Goal: Task Accomplishment & Management: Manage account settings

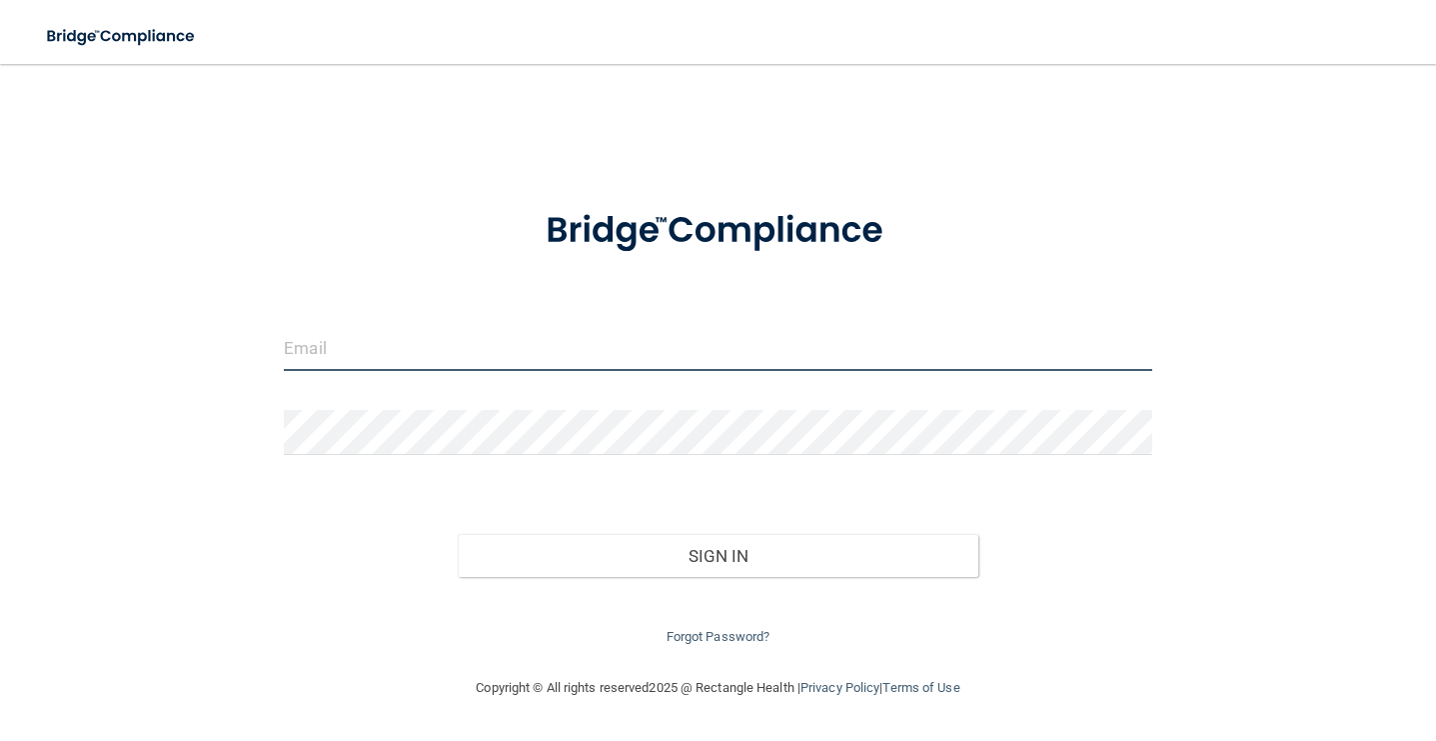
type input "[EMAIL_ADDRESS][DOMAIN_NAME]"
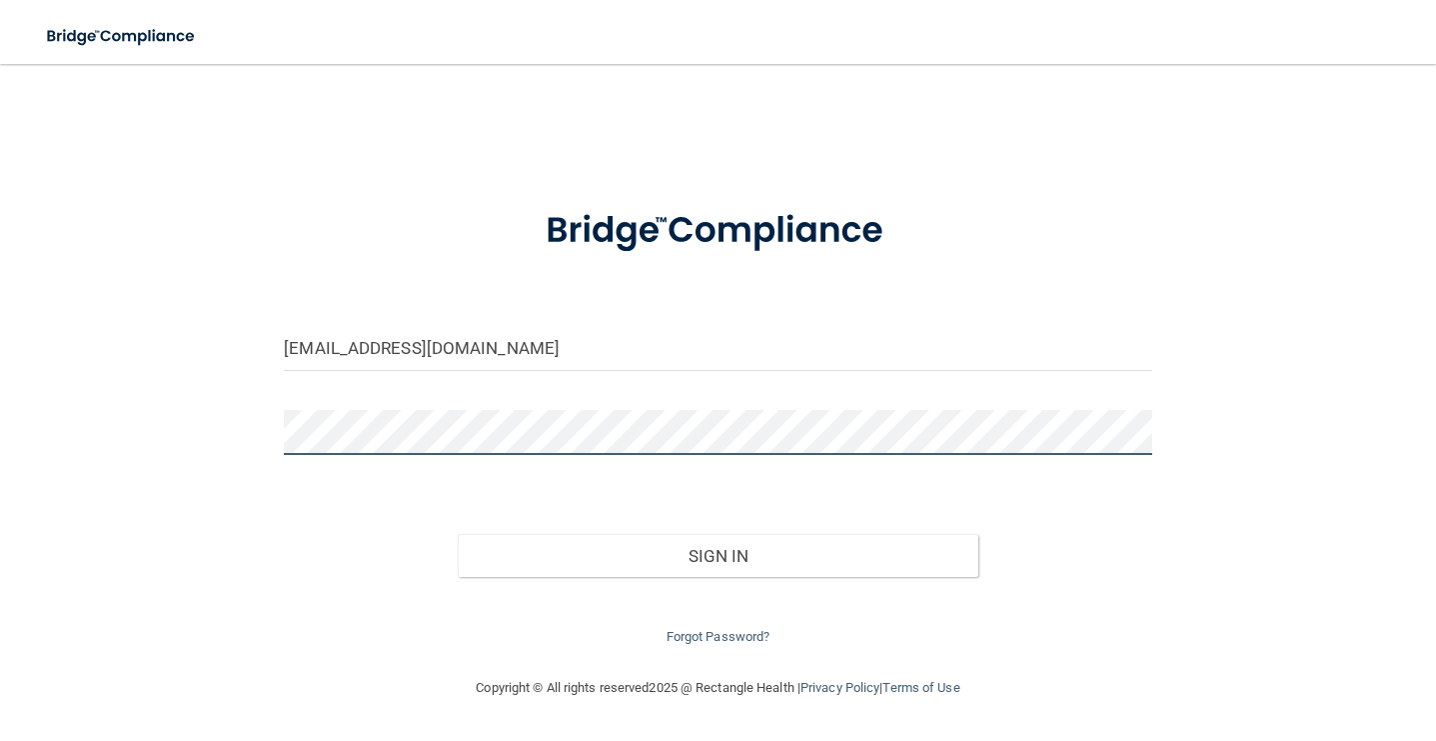
click at [718, 551] on button "Sign In" at bounding box center [718, 556] width 521 height 44
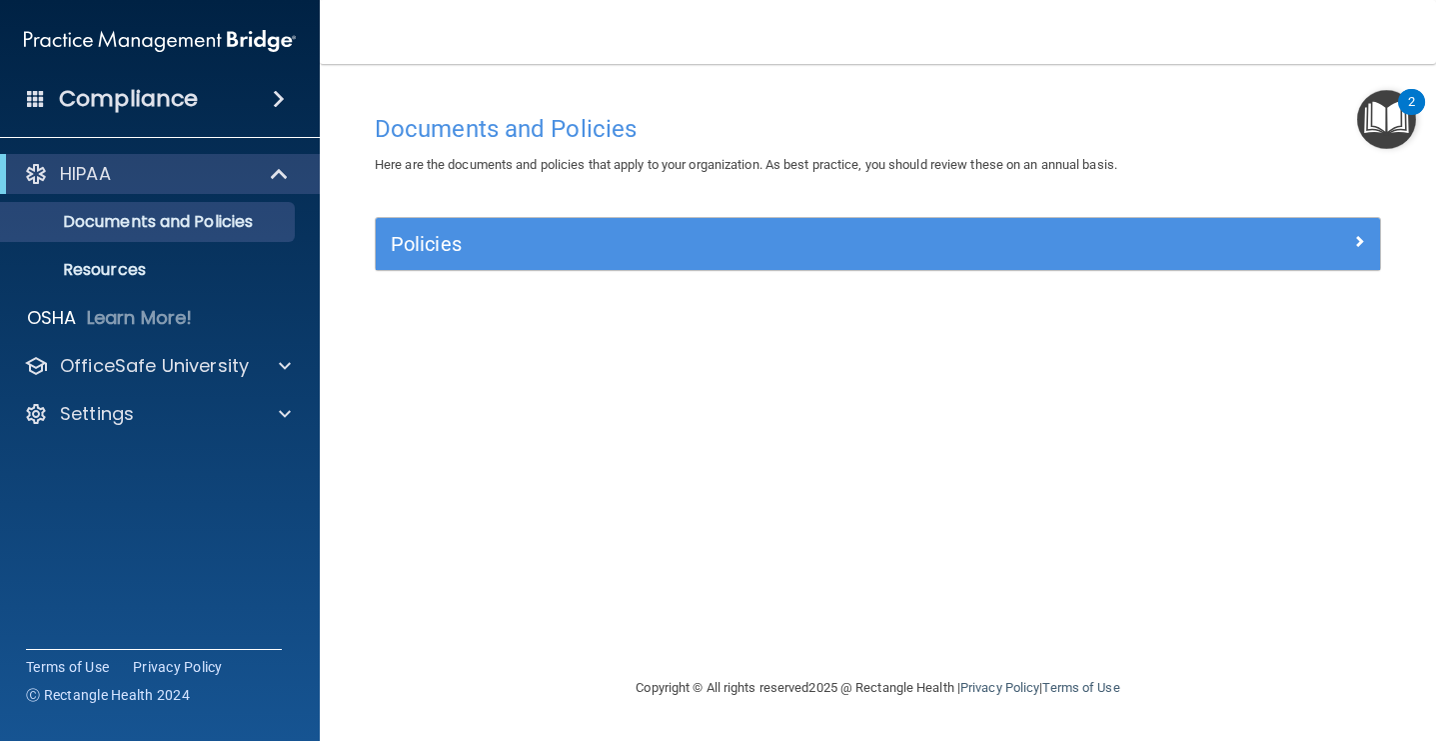
click at [539, 243] on h5 "Policies" at bounding box center [753, 244] width 724 height 22
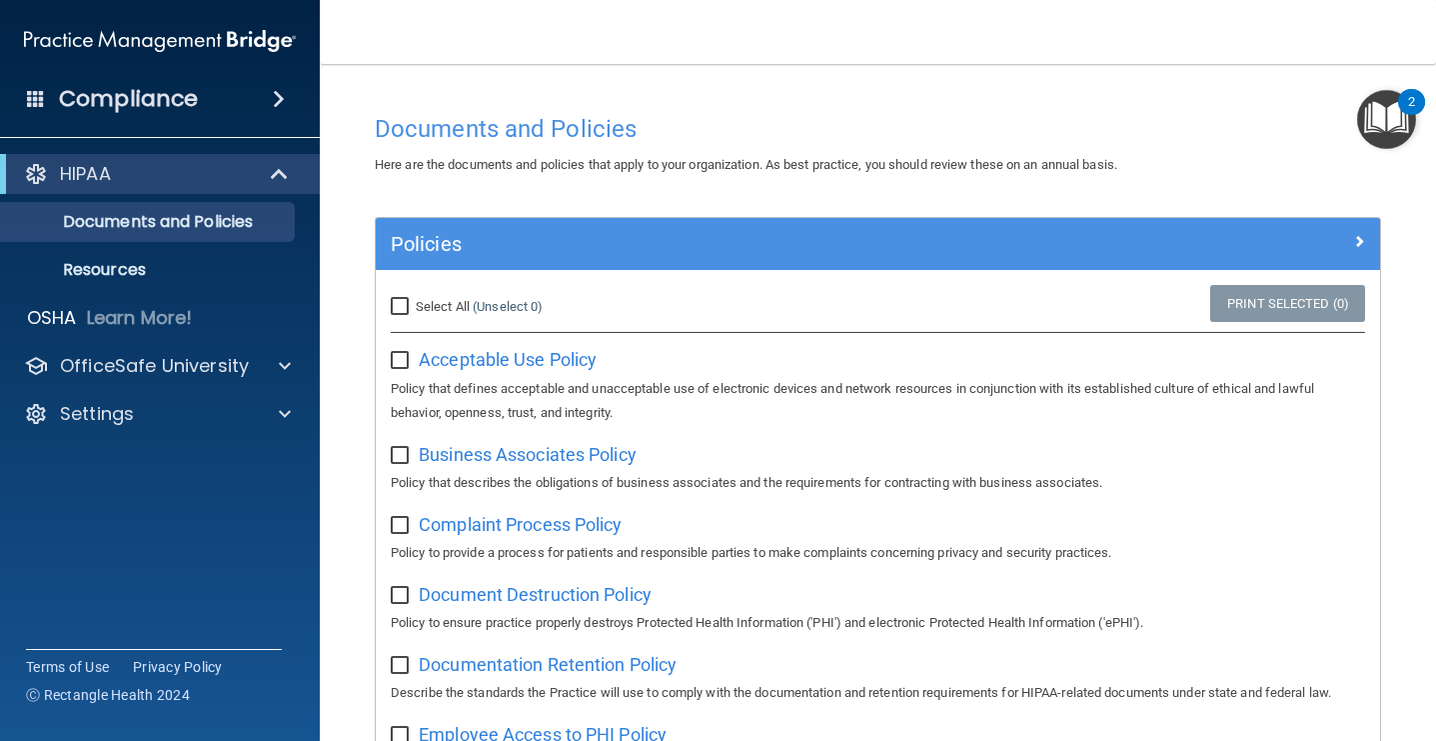
click at [403, 302] on input "Select All (Unselect 0) Unselect All" at bounding box center [402, 307] width 23 height 16
checkbox input "true"
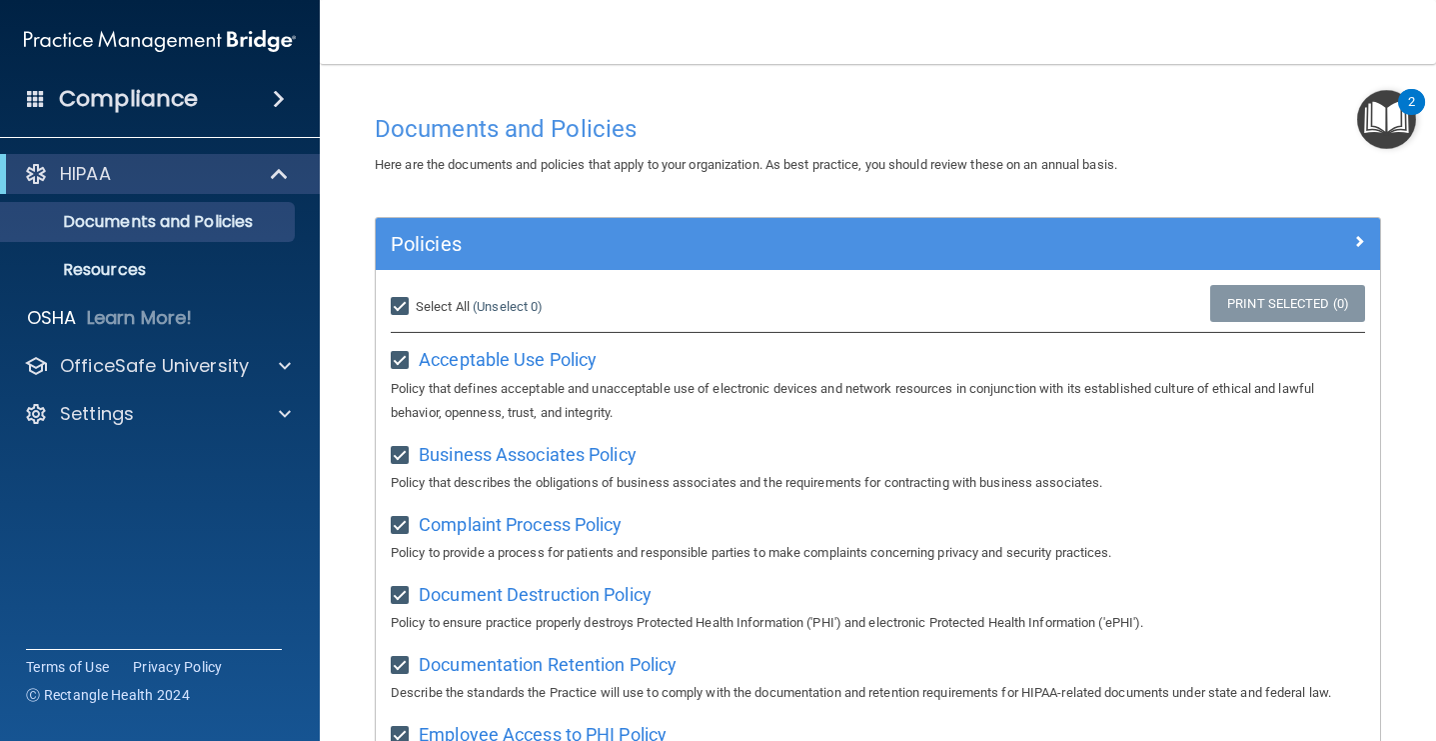
checkbox input "true"
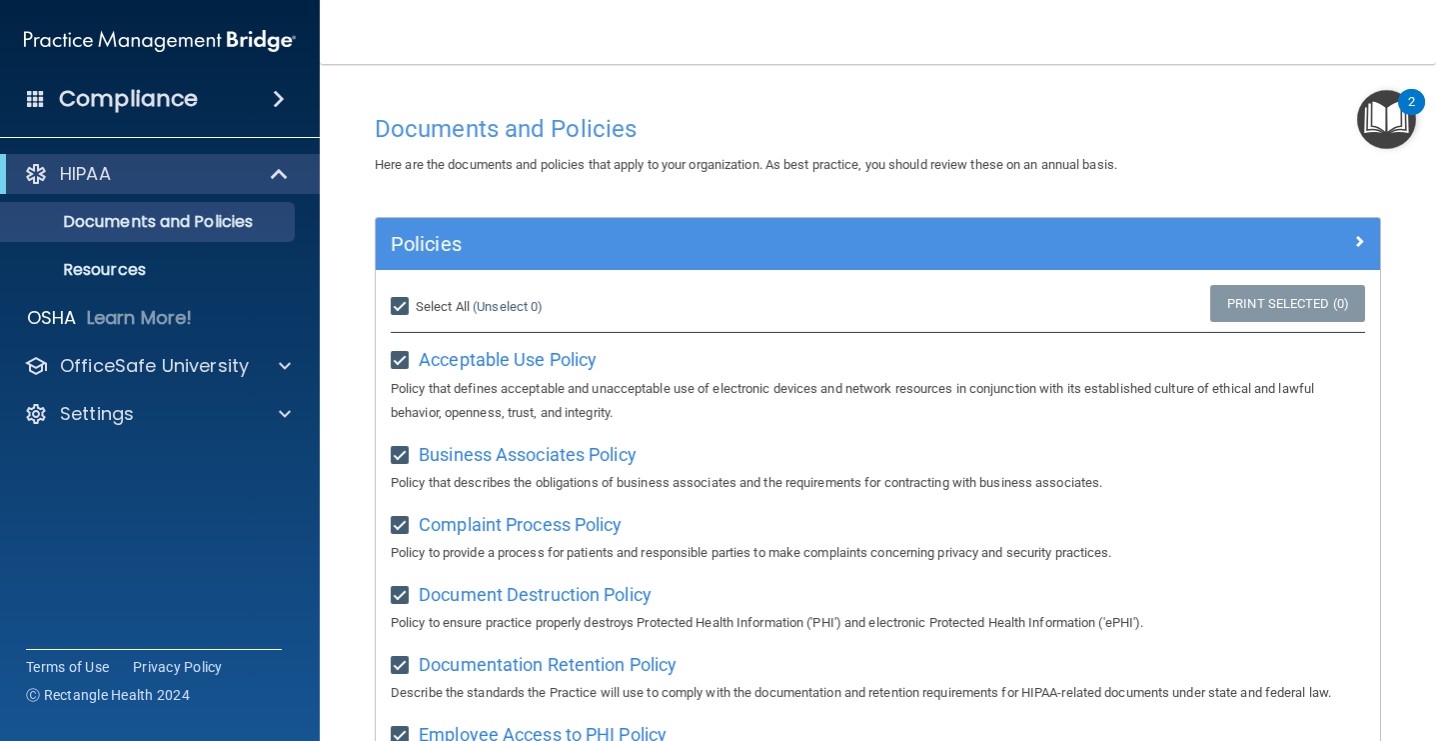
checkbox input "true"
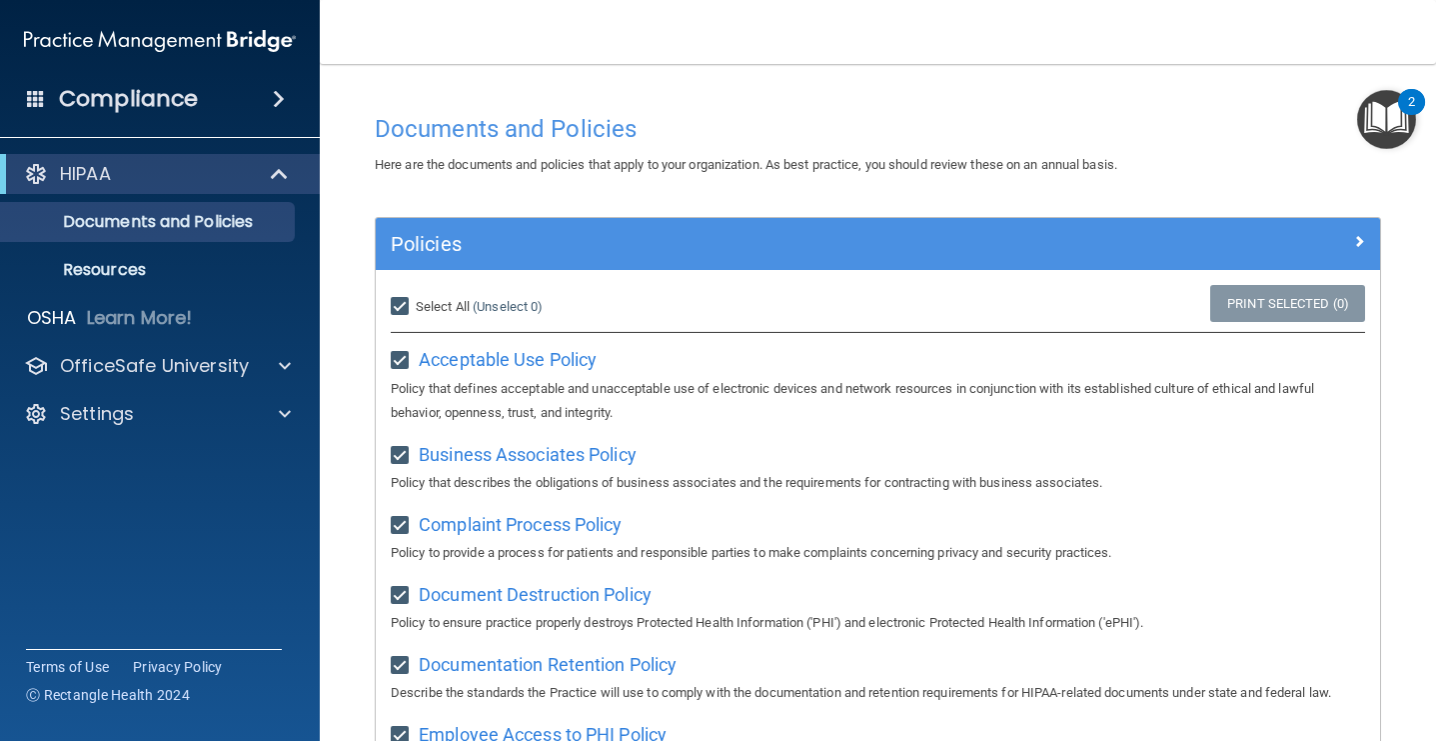
checkbox input "true"
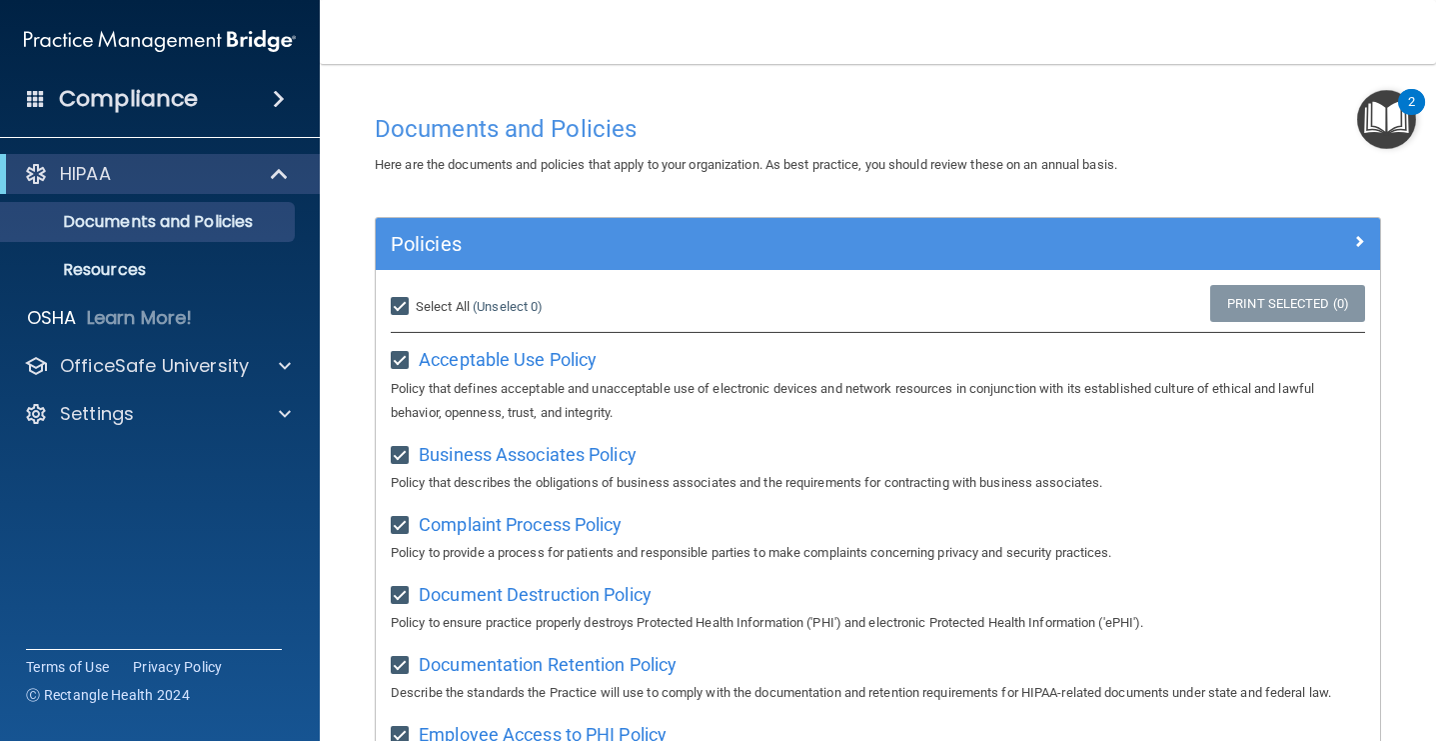
checkbox input "true"
click at [402, 305] on input "Select All (Unselect 21) Unselect All" at bounding box center [402, 307] width 23 height 16
checkbox input "false"
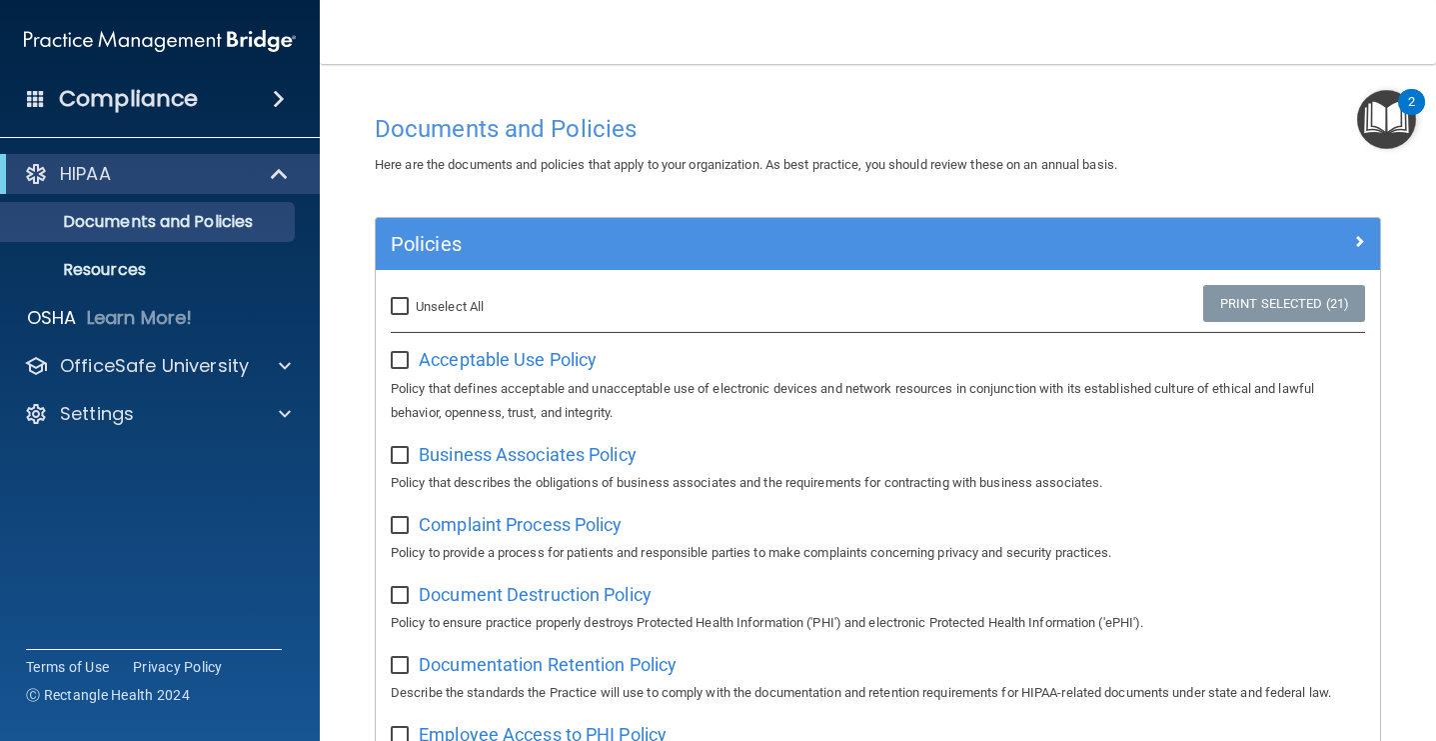
checkbox input "false"
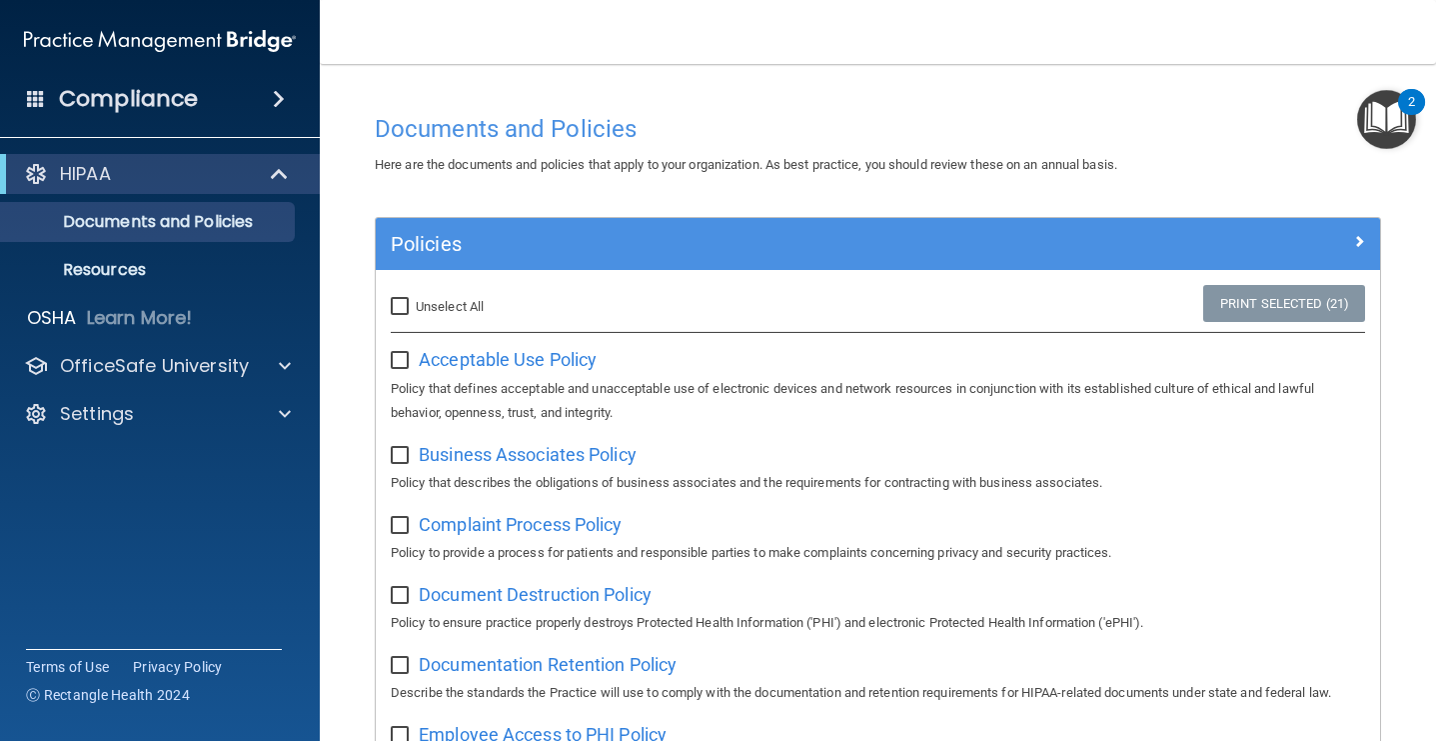
checkbox input "false"
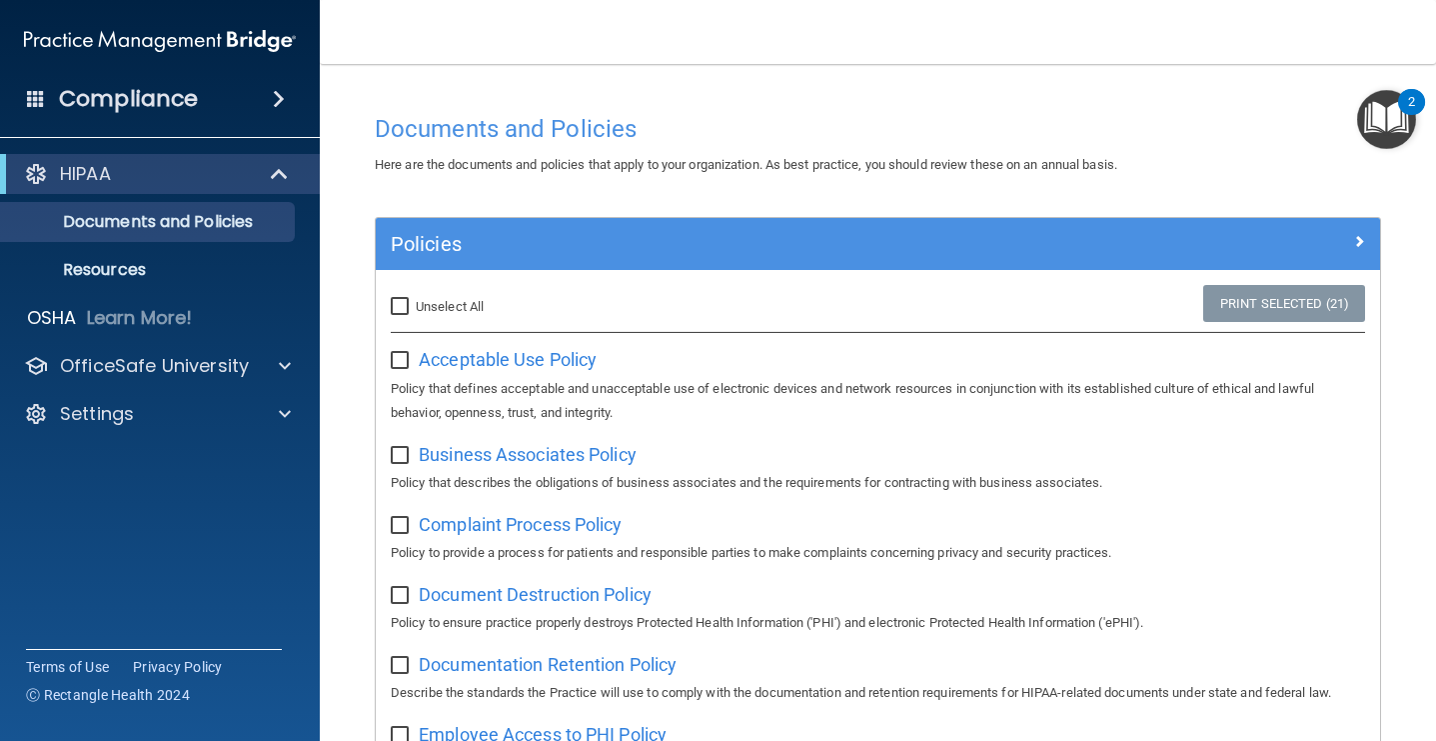
checkbox input "false"
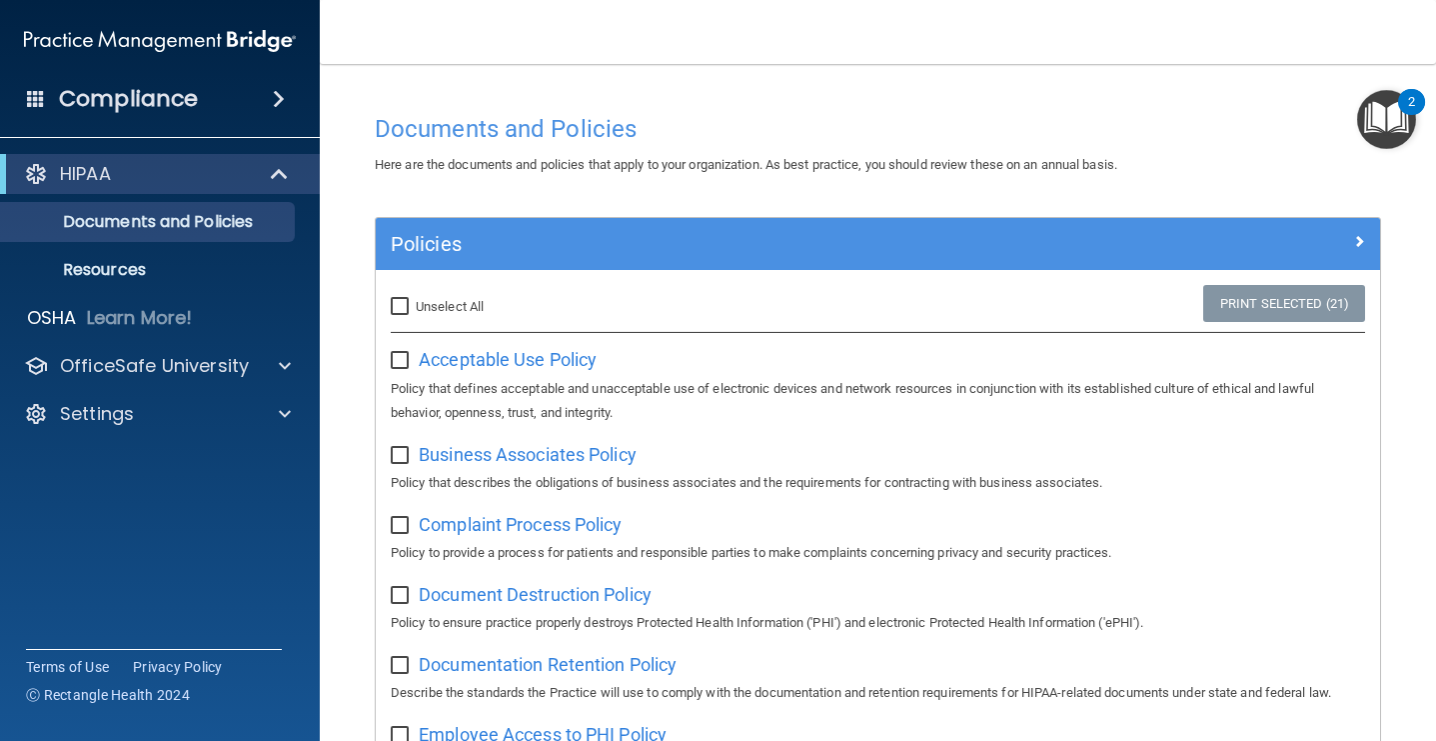
checkbox input "false"
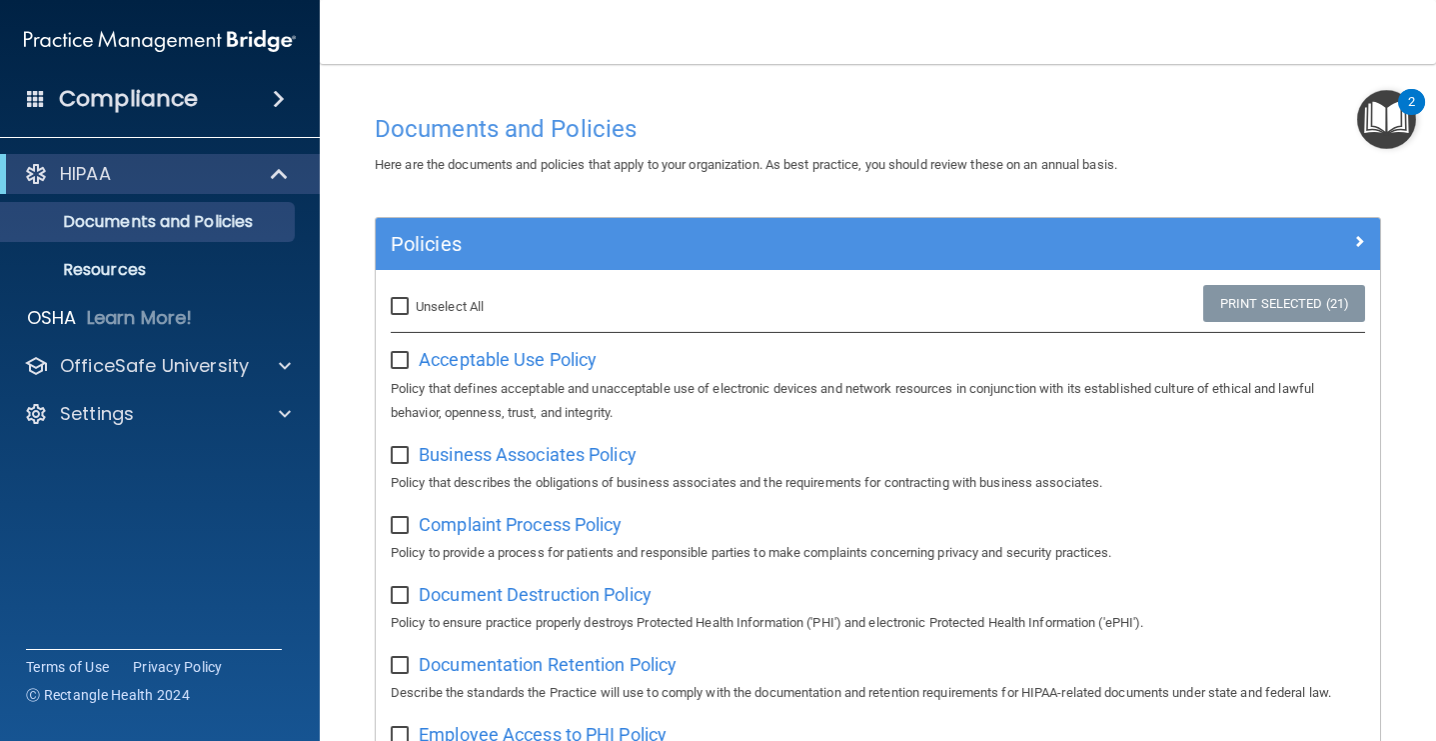
checkbox input "false"
click at [539, 144] on div "Documents and Policies" at bounding box center [878, 128] width 1036 height 49
click at [273, 104] on span at bounding box center [279, 99] width 12 height 24
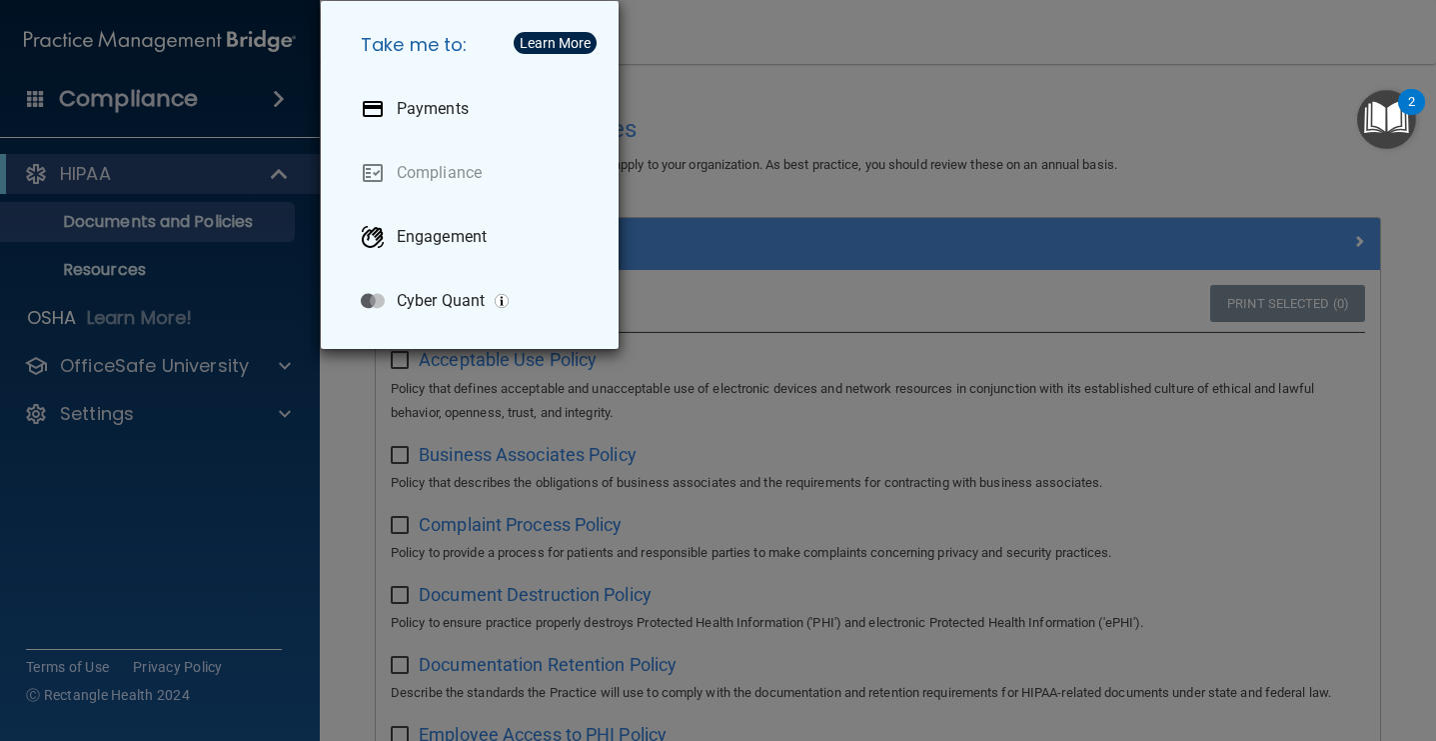
click at [270, 104] on div "Take me to: Payments Compliance Engagement Cyber Quant" at bounding box center [718, 370] width 1436 height 741
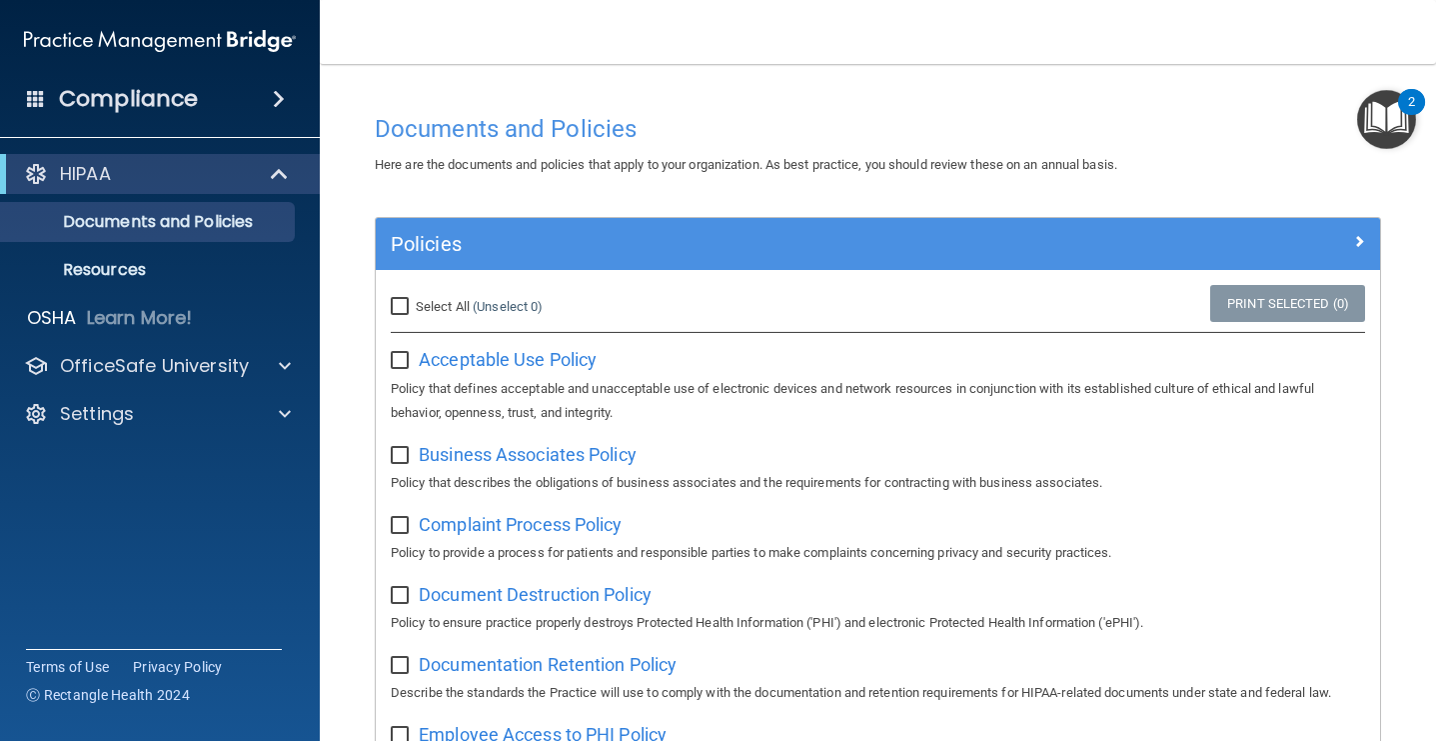
click at [231, 186] on div "HIPAA" at bounding box center [160, 174] width 320 height 40
click at [207, 263] on p "Resources" at bounding box center [149, 270] width 273 height 20
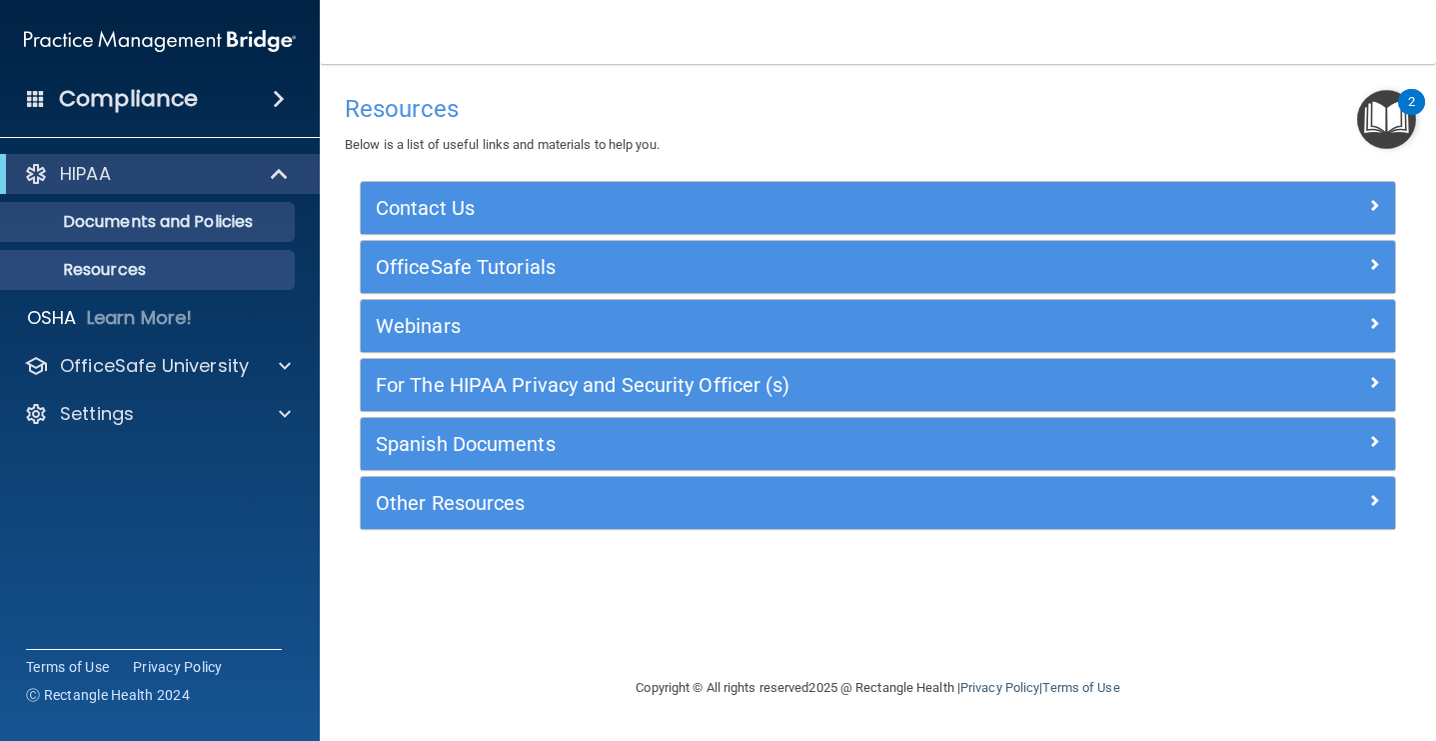
click at [218, 225] on p "Documents and Policies" at bounding box center [149, 222] width 273 height 20
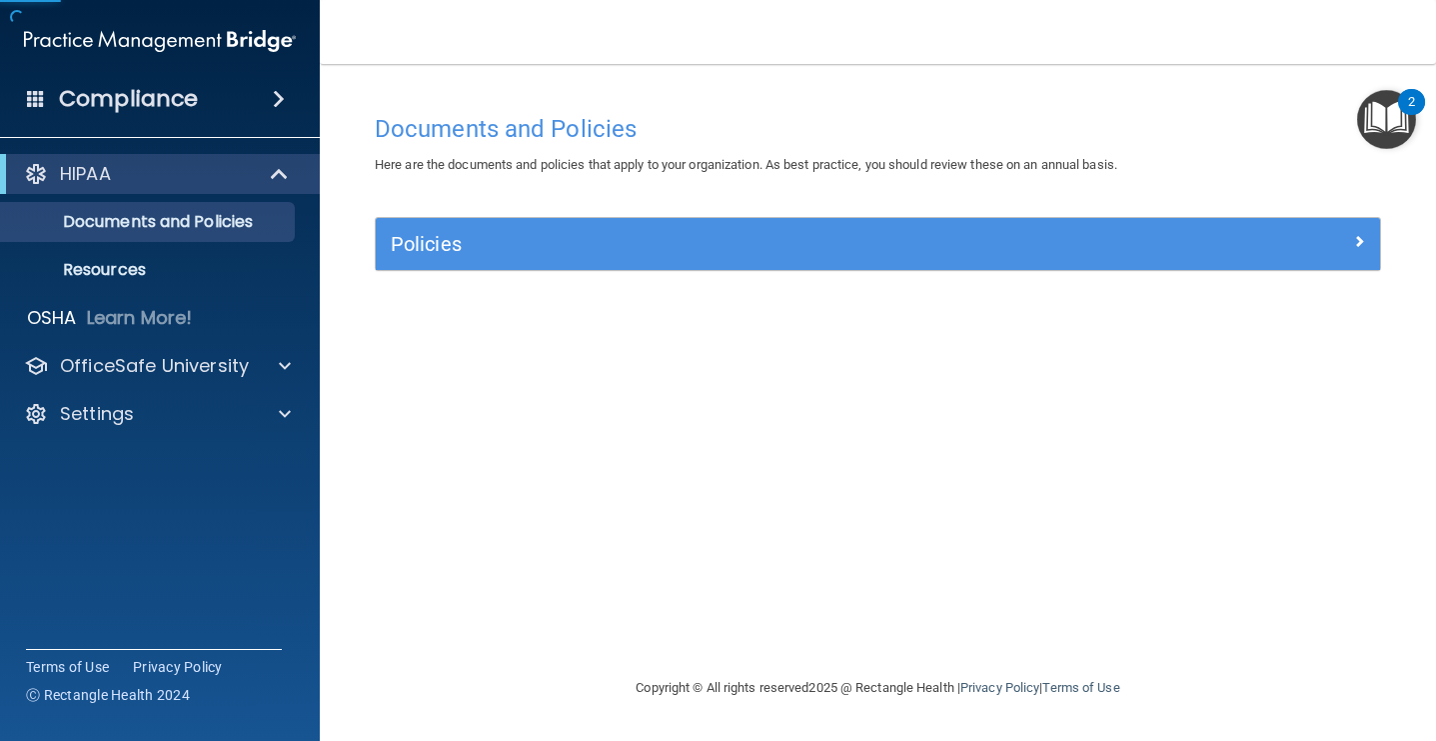
click at [461, 250] on h5 "Policies" at bounding box center [753, 244] width 724 height 22
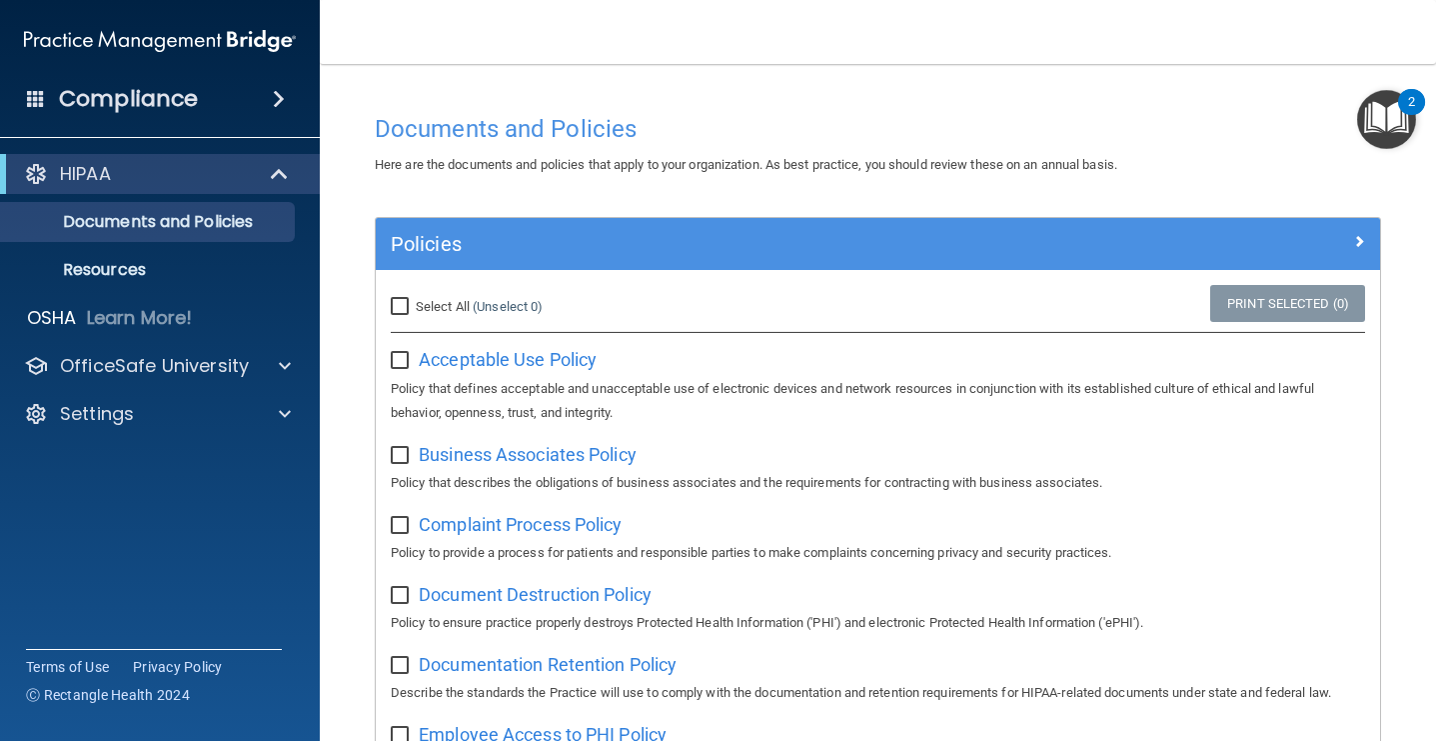
click at [409, 302] on input "Select All (Unselect 0) Unselect All" at bounding box center [402, 307] width 23 height 16
checkbox input "true"
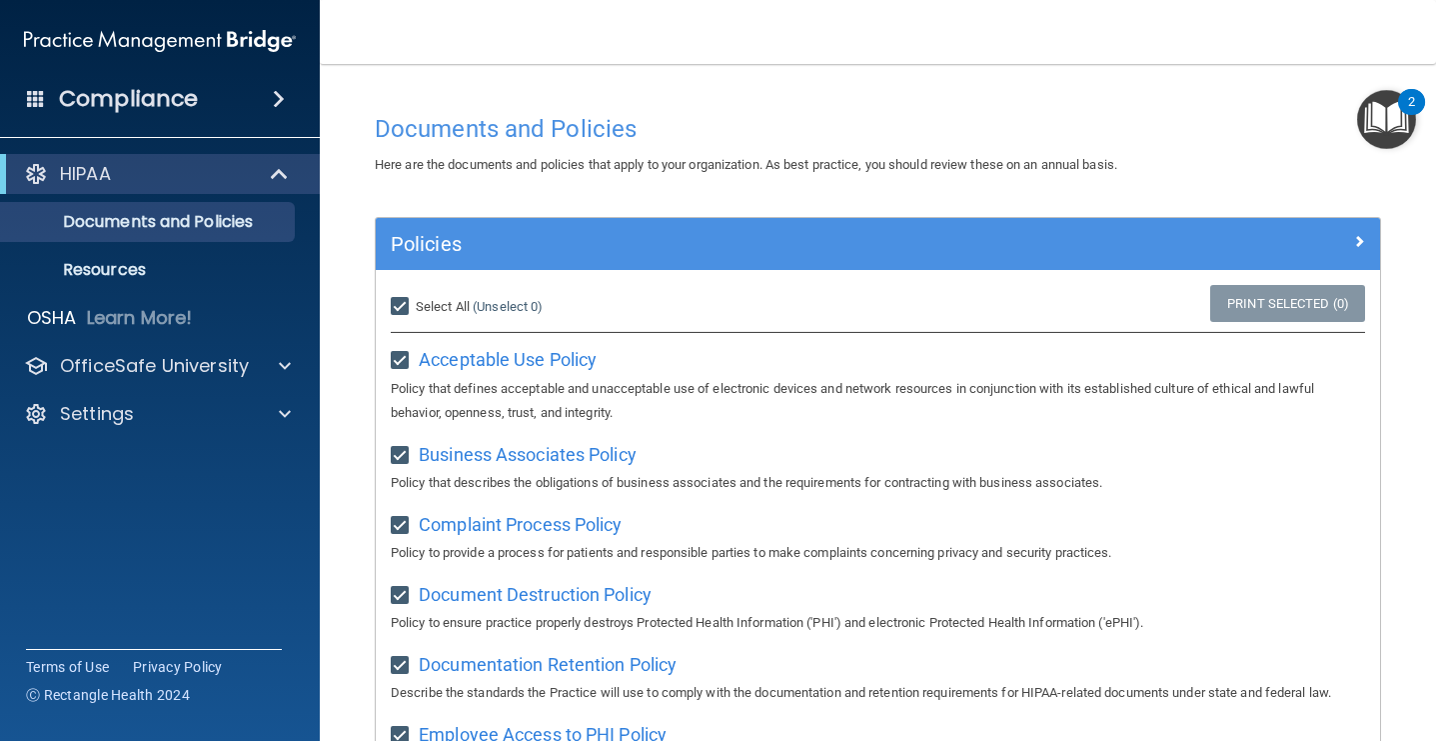
checkbox input "true"
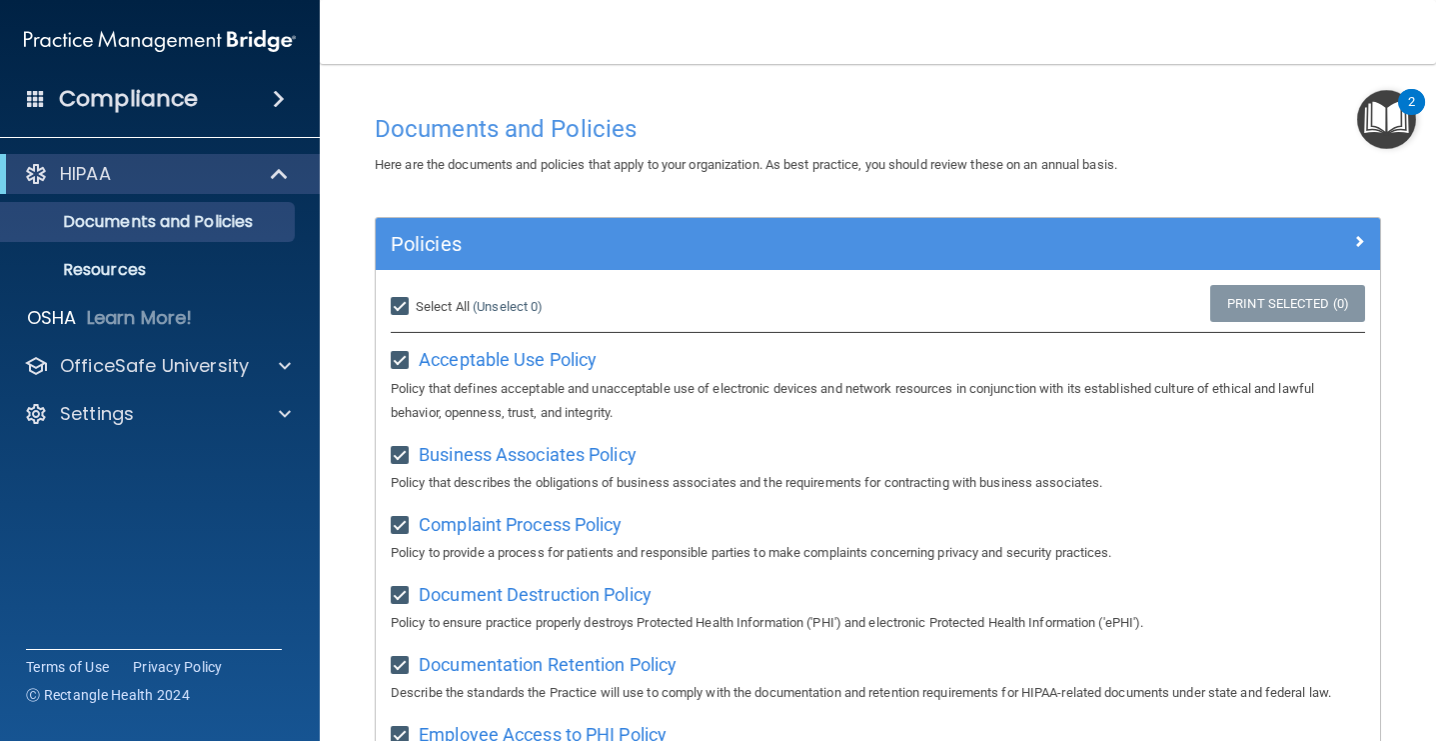
checkbox input "true"
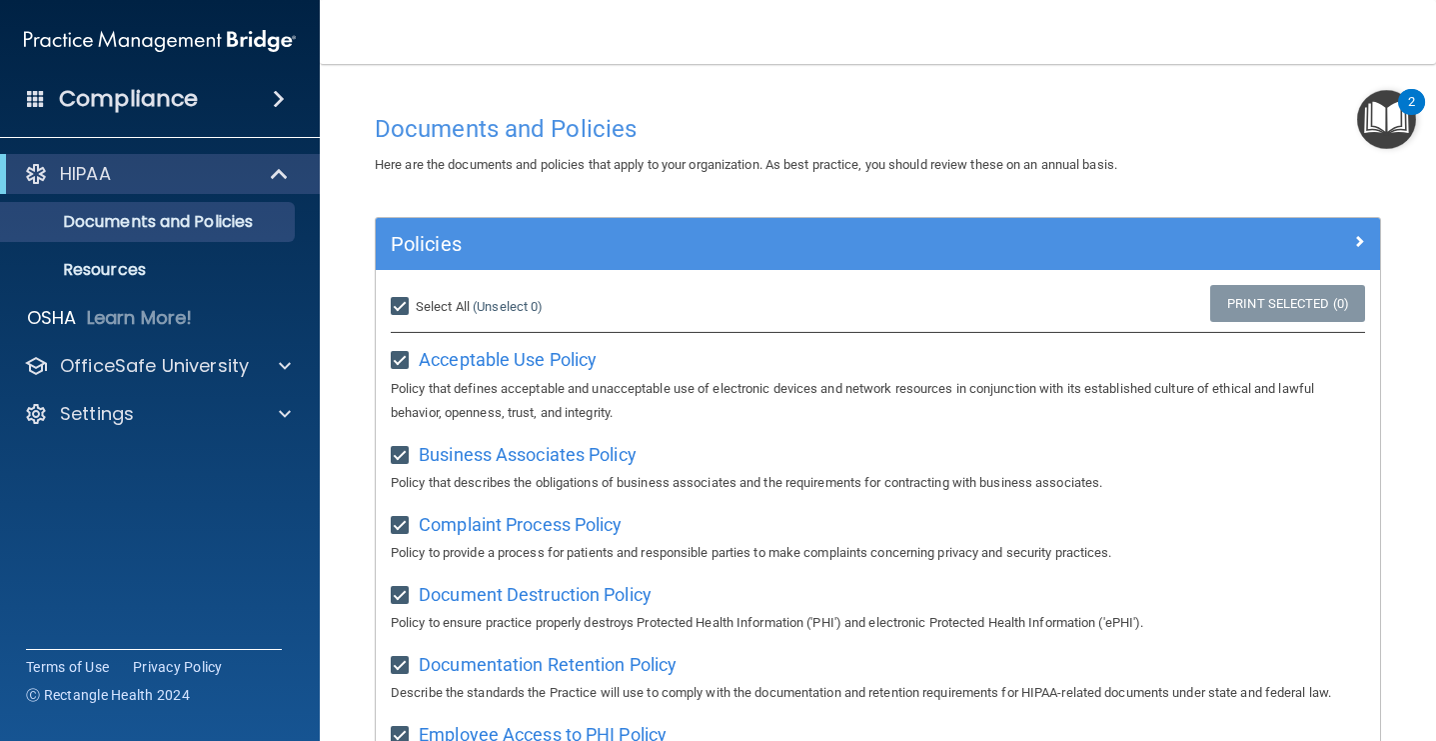
checkbox input "true"
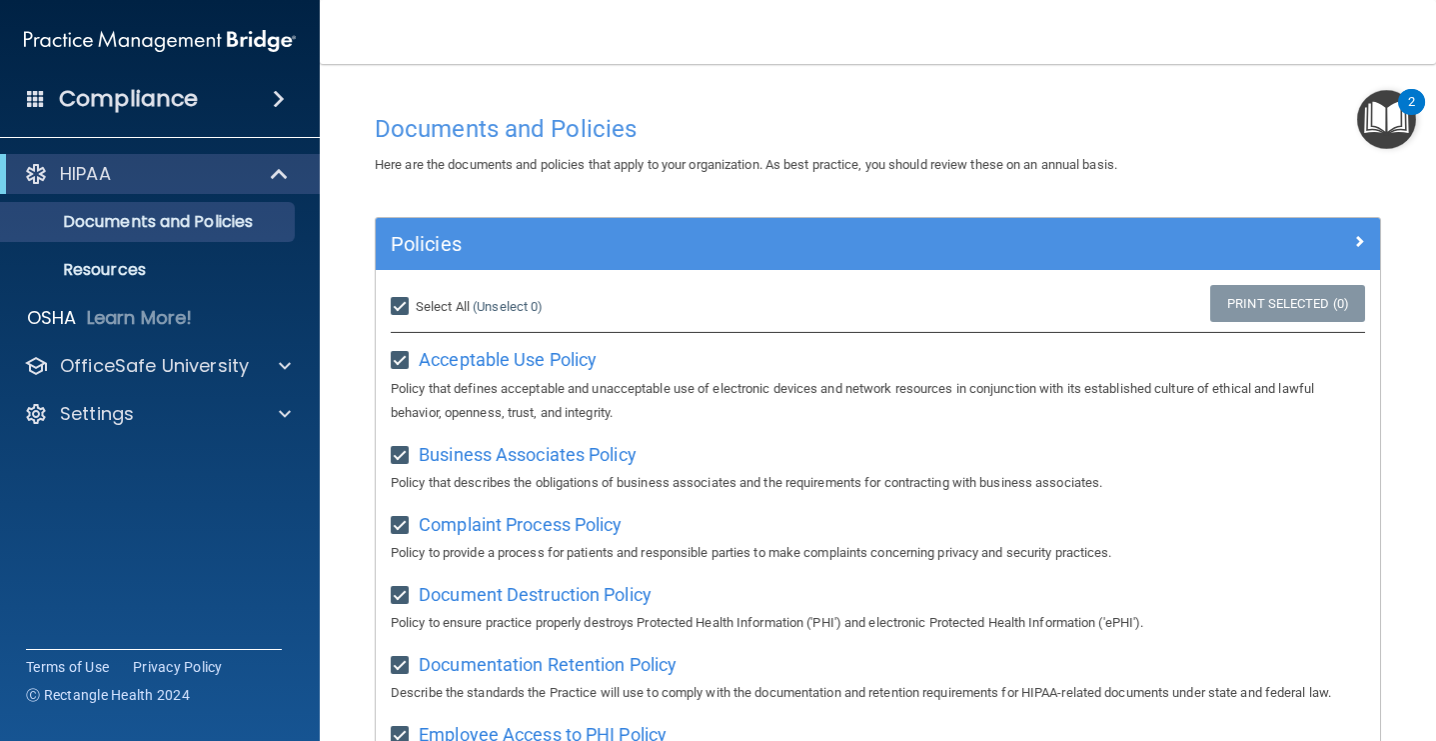
checkbox input "true"
click at [1257, 244] on div at bounding box center [1254, 240] width 251 height 24
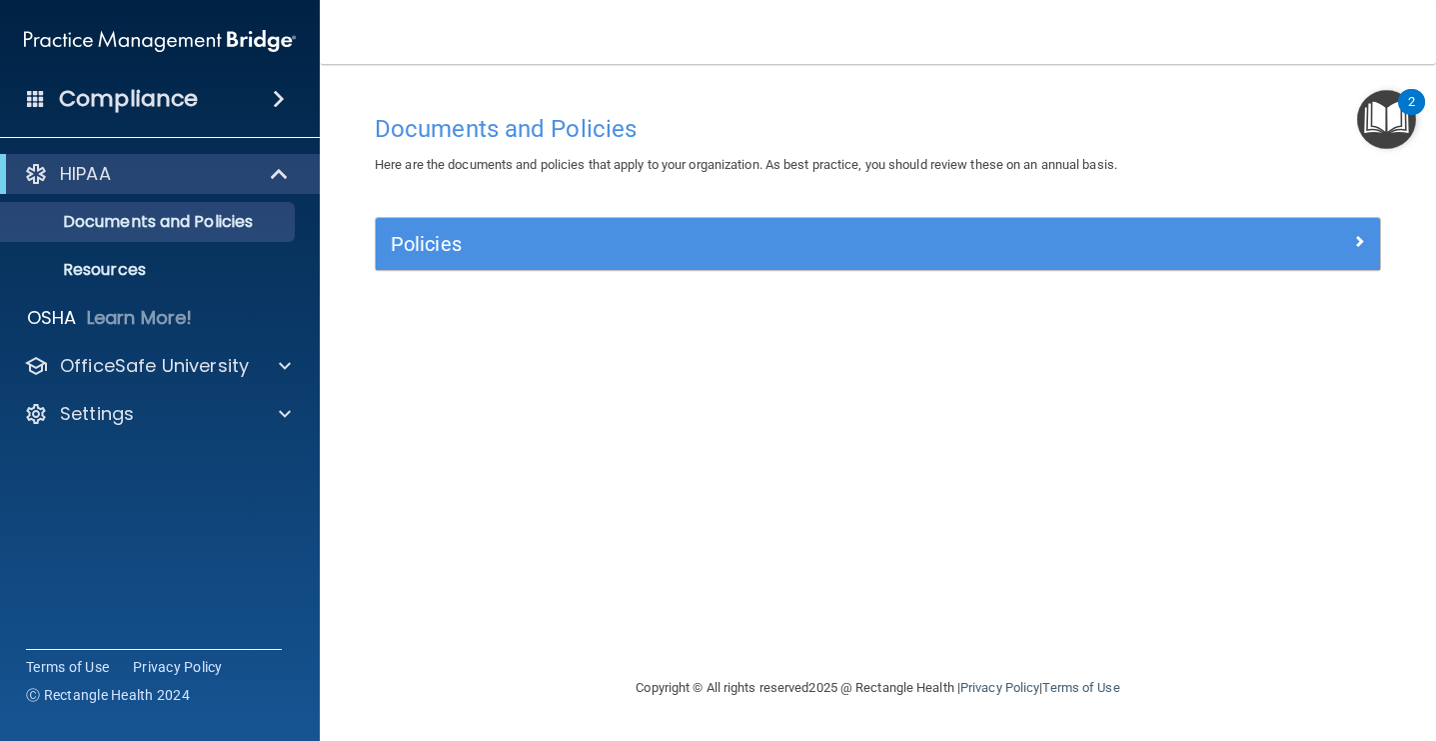
click at [1257, 244] on div at bounding box center [1254, 240] width 251 height 24
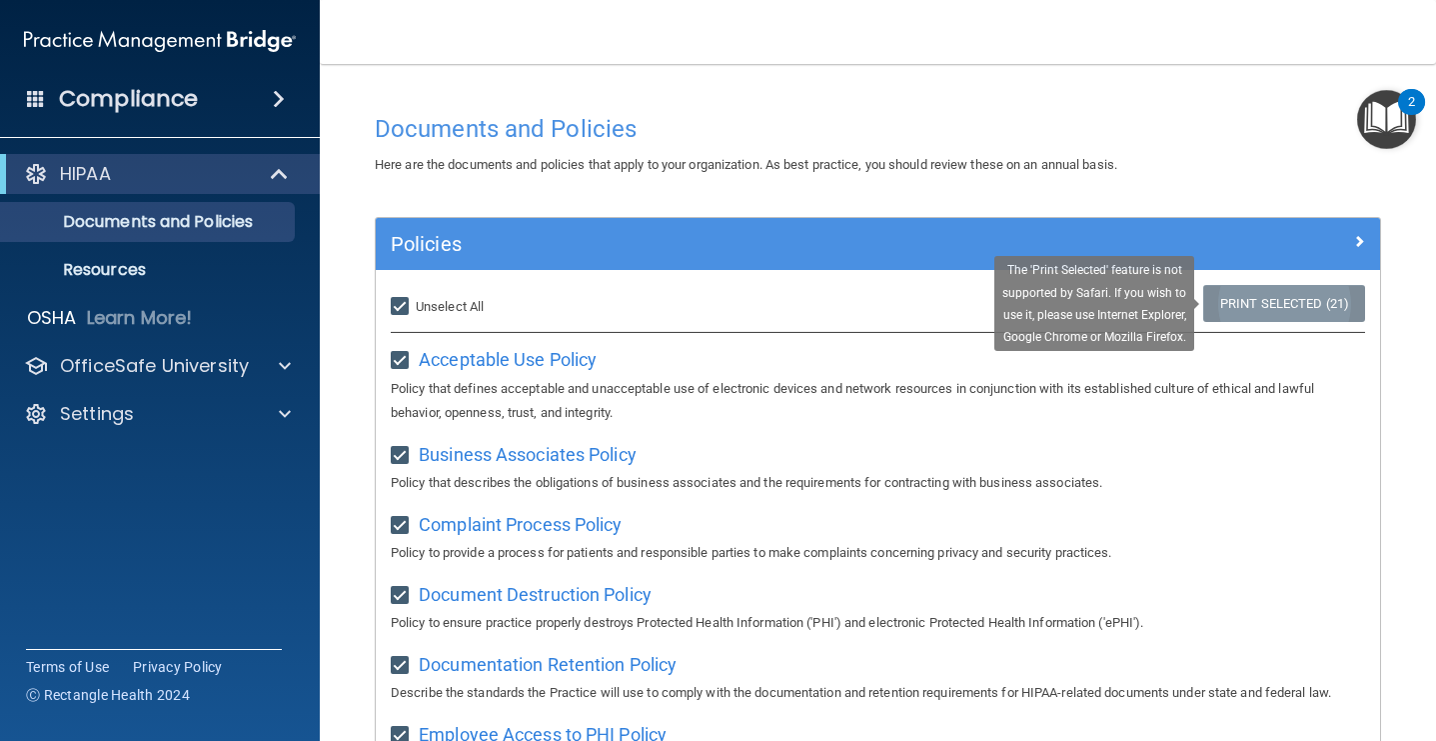
click at [1253, 291] on link "Print Selected (21)" at bounding box center [1284, 303] width 162 height 37
click at [1251, 312] on link "Print Selected (21)" at bounding box center [1284, 303] width 162 height 37
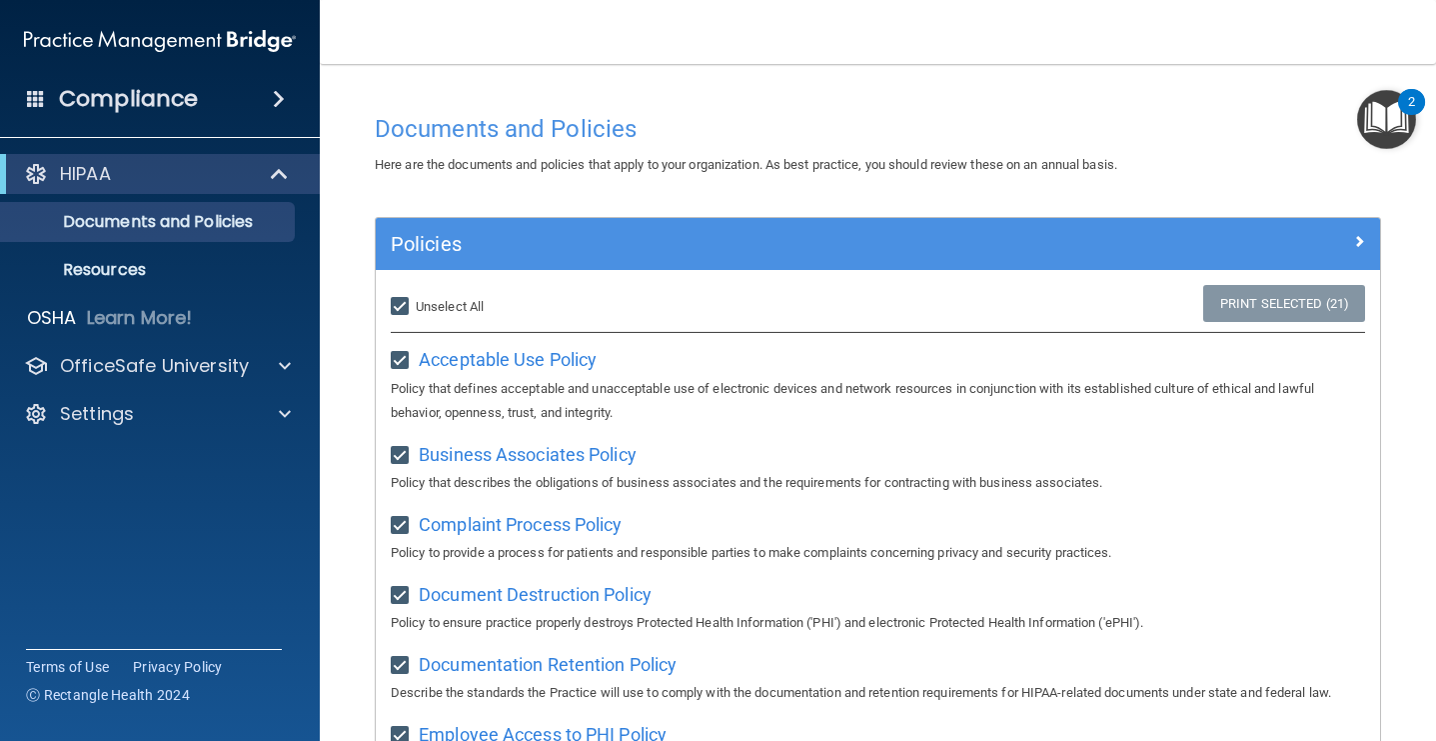
click at [1249, 116] on h4 "Documents and Policies" at bounding box center [878, 129] width 1006 height 26
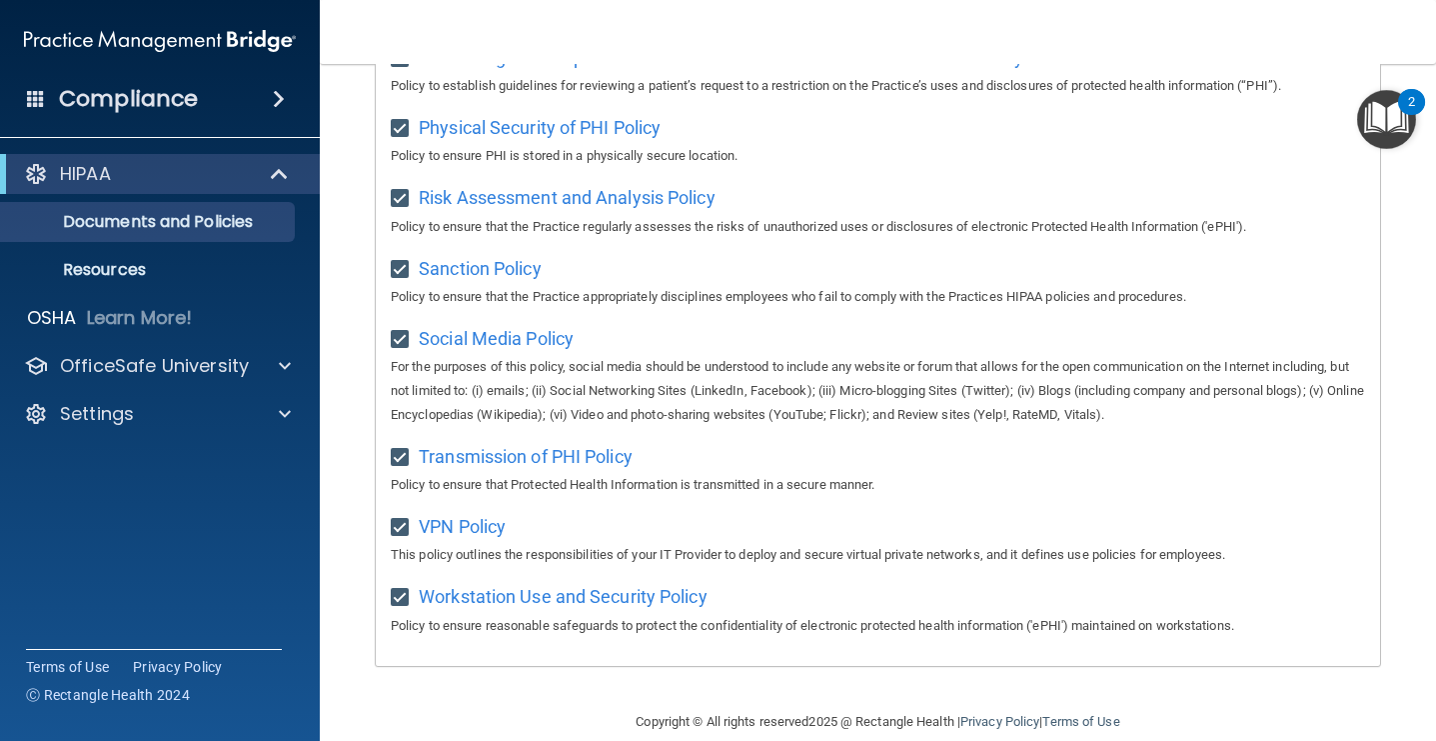
scroll to position [1259, 0]
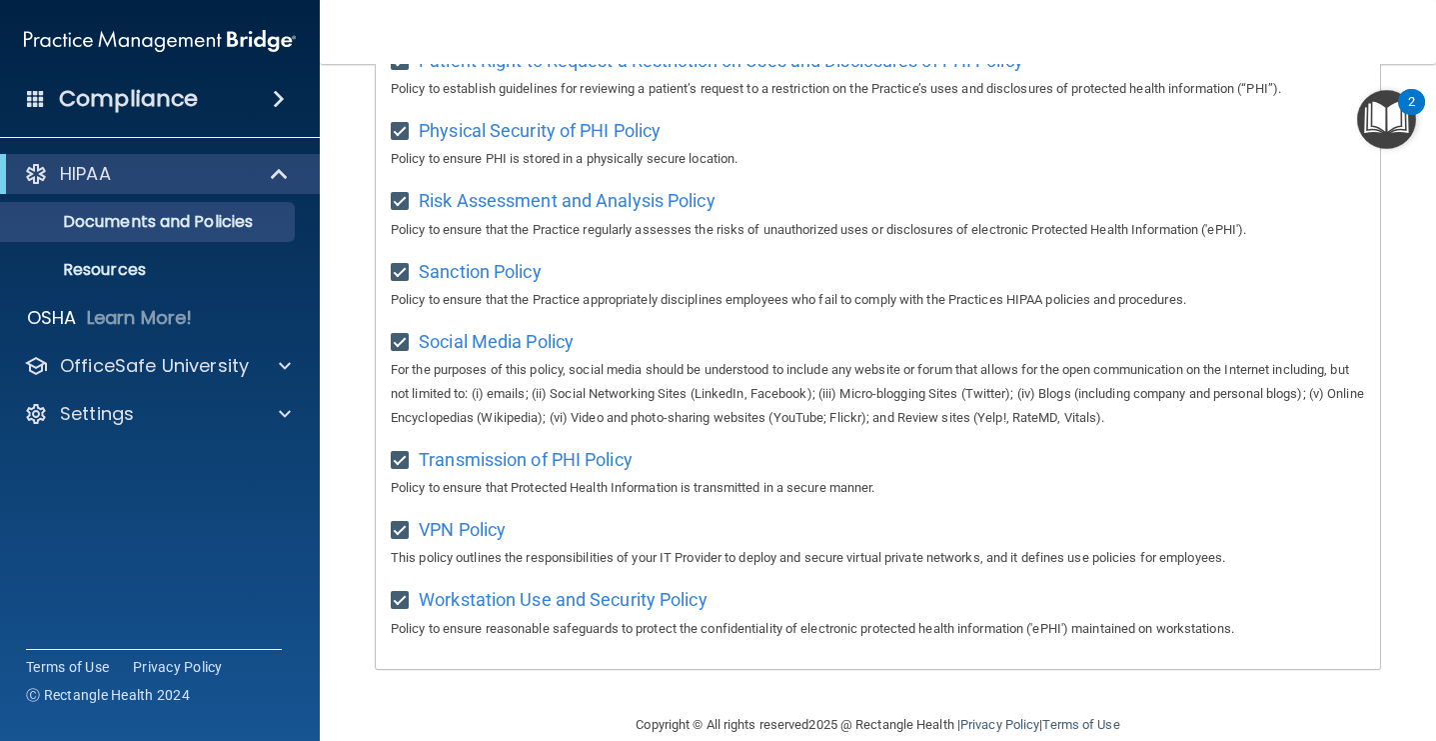
click at [251, 161] on div "HIPAA" at bounding box center [160, 174] width 320 height 40
click at [337, 460] on main "Documents and Policies Here are the documents and policies that apply to your o…" at bounding box center [878, 402] width 1116 height 677
click at [1401, 106] on div "2" at bounding box center [1411, 102] width 27 height 26
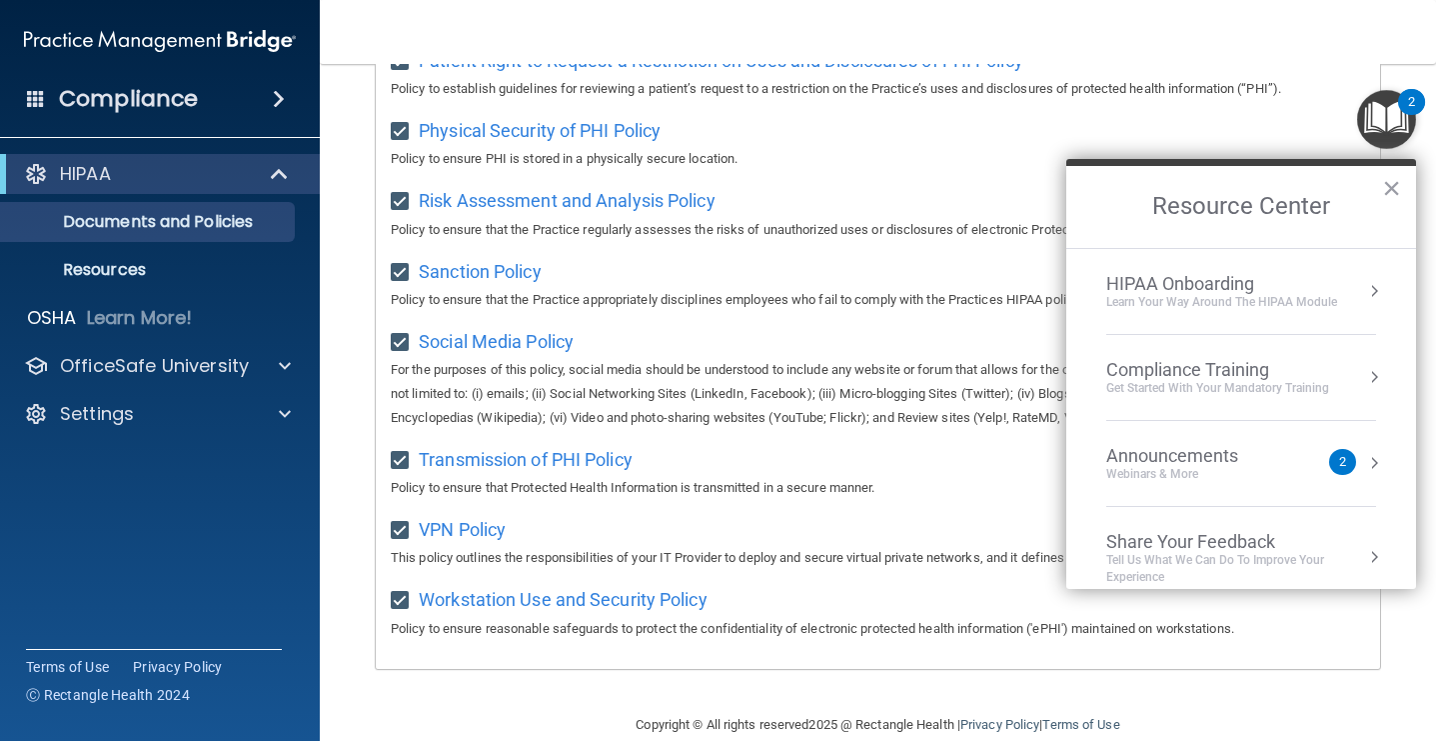
click at [1277, 390] on div "Get Started with your mandatory training" at bounding box center [1217, 388] width 223 height 17
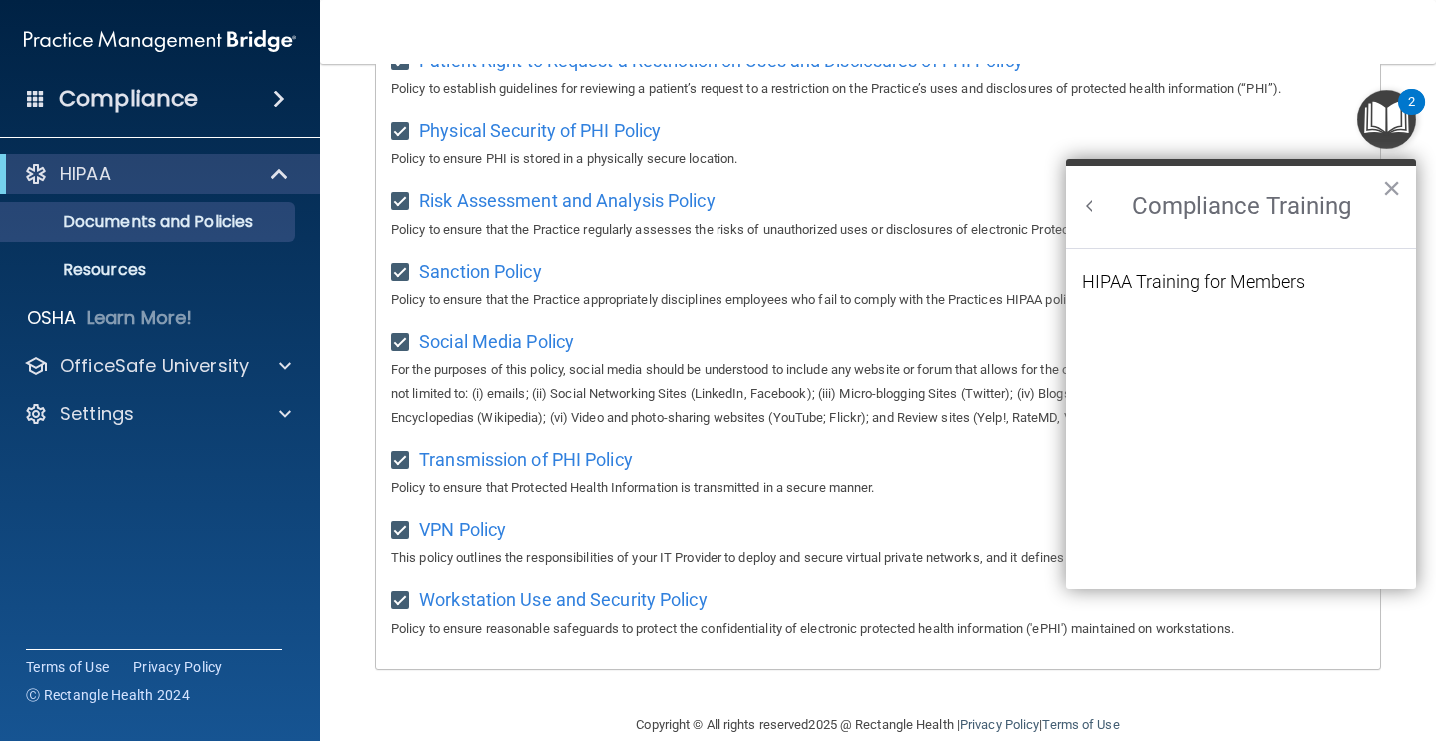
scroll to position [0, 0]
click at [1383, 114] on img "Open Resource Center, 2 new notifications" at bounding box center [1386, 119] width 59 height 59
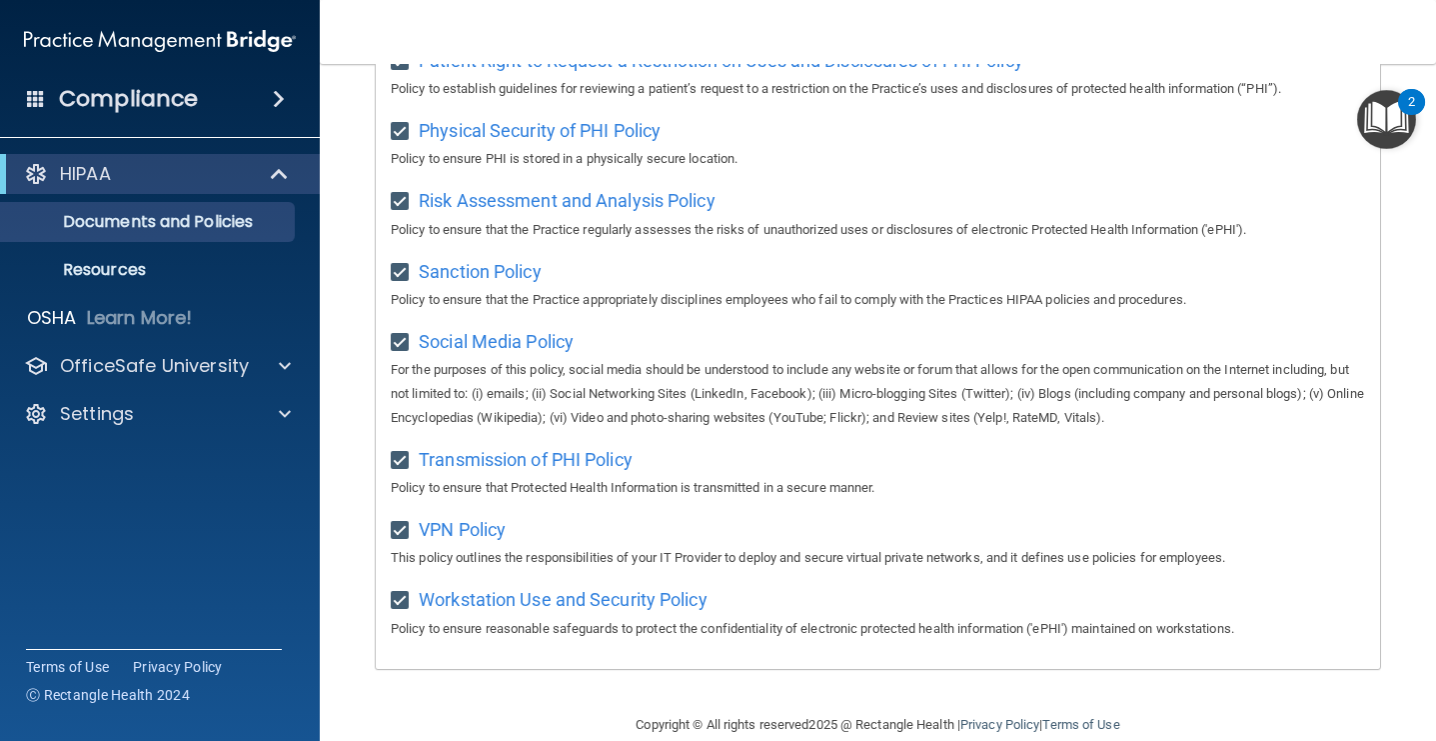
click at [1375, 134] on img "Open Resource Center, 2 new notifications" at bounding box center [1386, 119] width 59 height 59
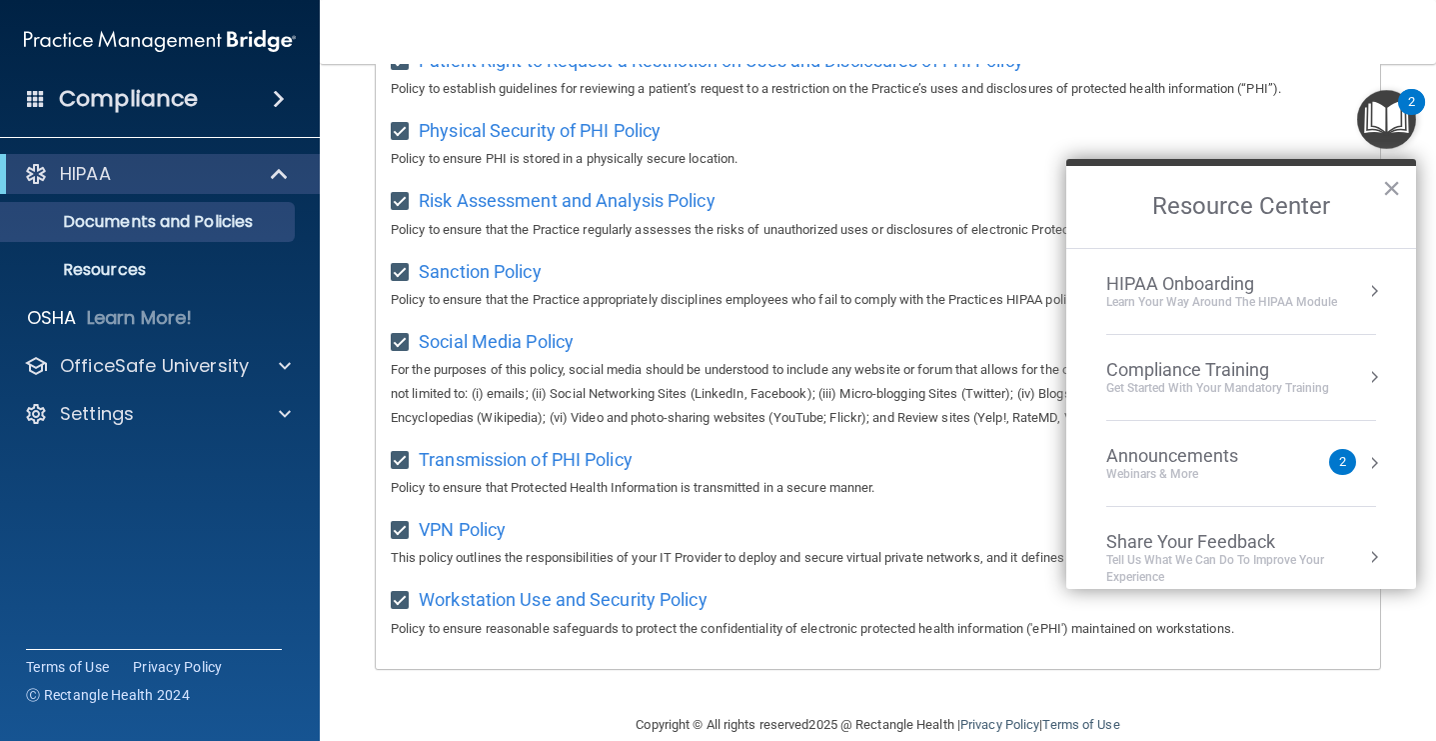
click at [1344, 462] on div "2" at bounding box center [1342, 462] width 7 height 0
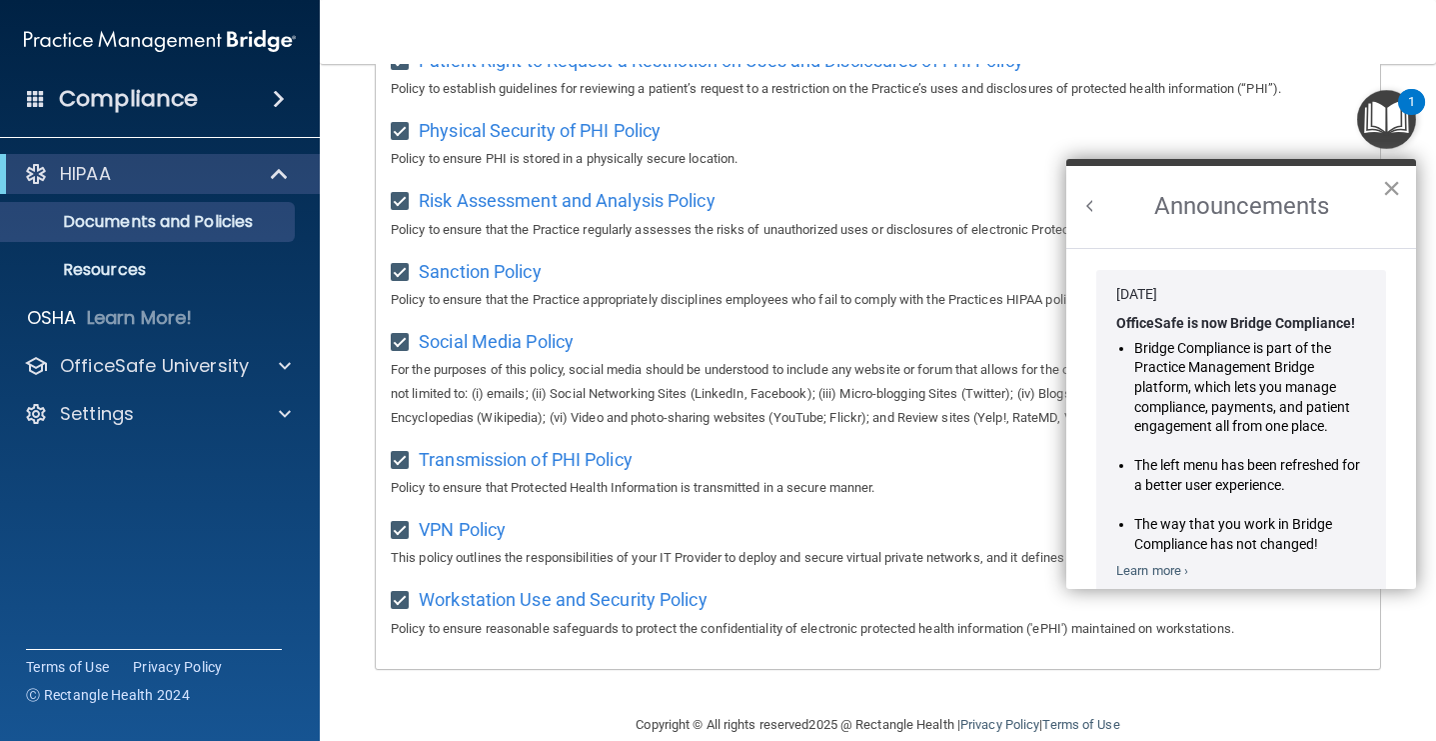
click at [1393, 183] on button "×" at bounding box center [1391, 188] width 19 height 32
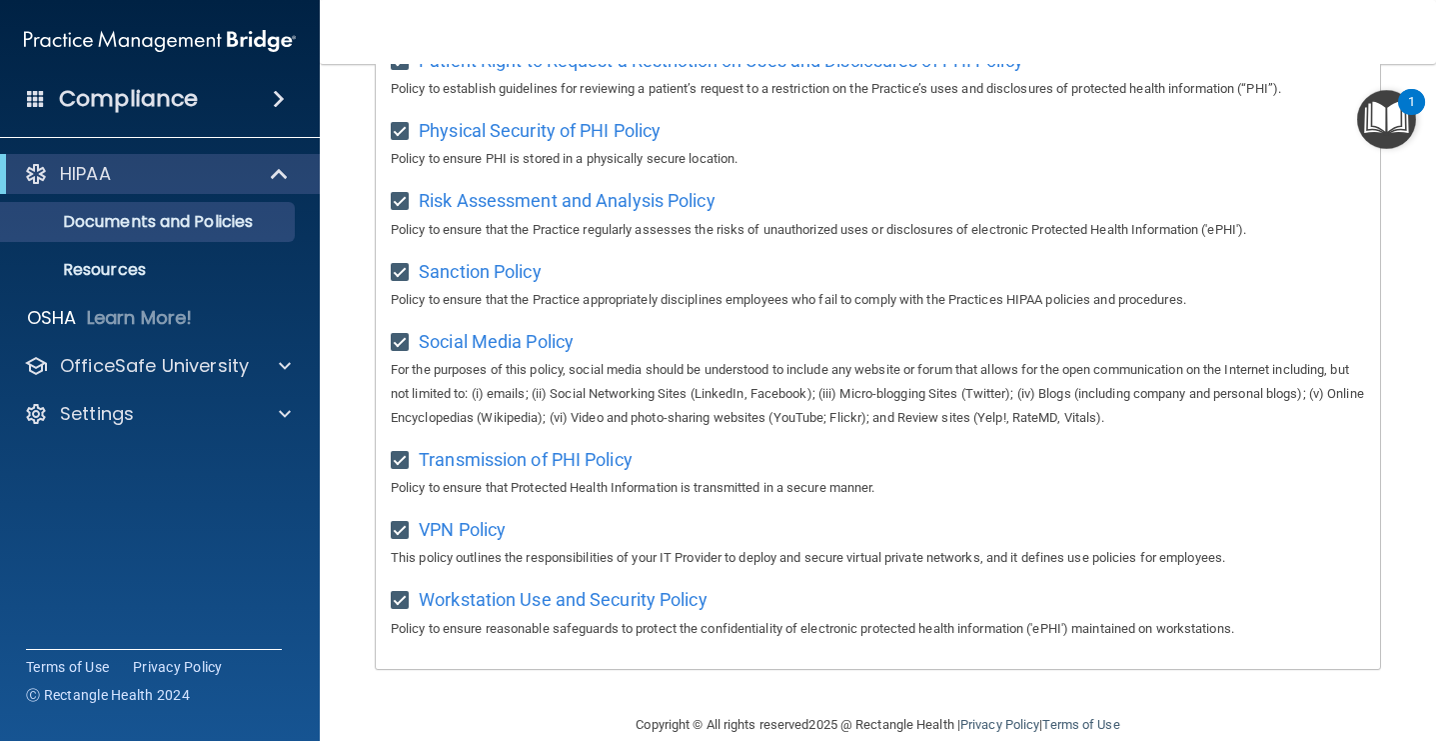
click at [1404, 107] on div "1" at bounding box center [1411, 102] width 27 height 26
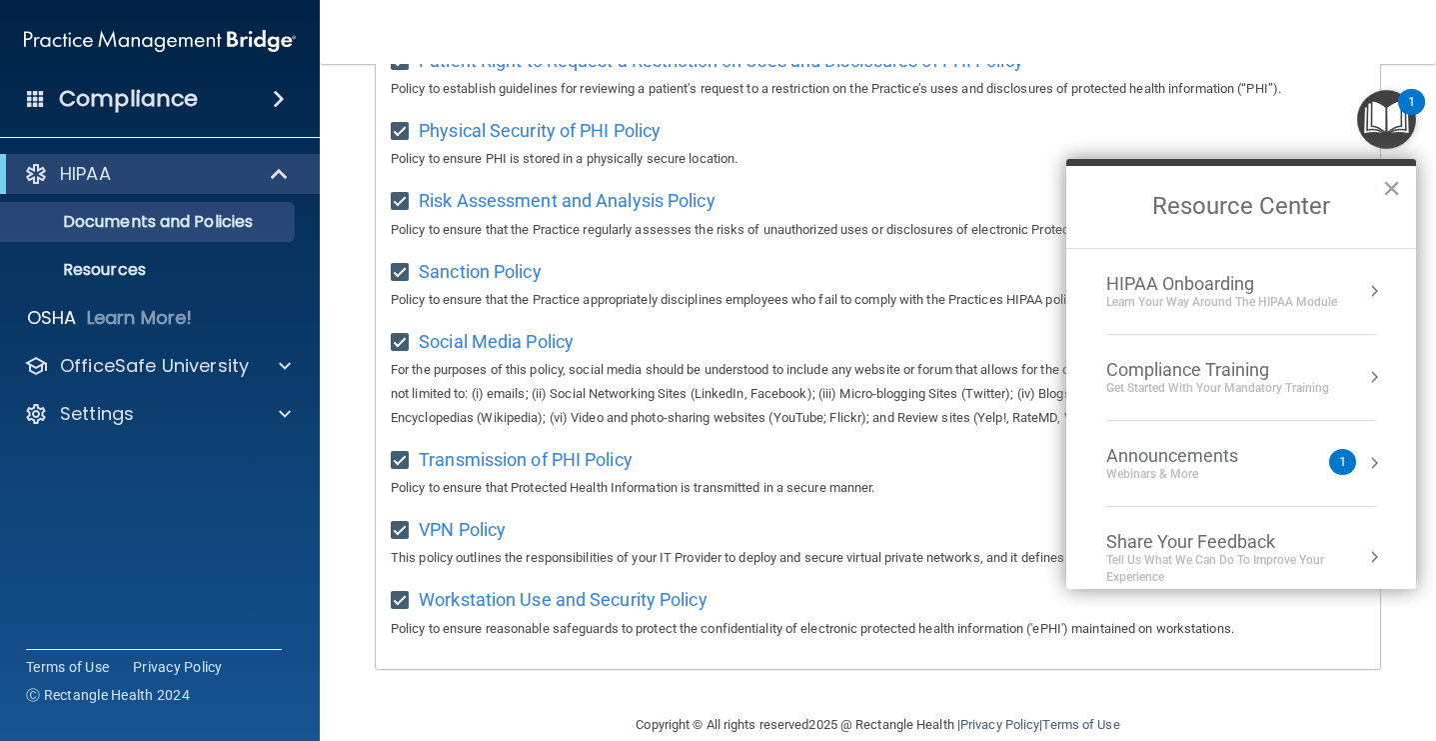
click at [1272, 474] on div "Webinars & More" at bounding box center [1192, 474] width 172 height 17
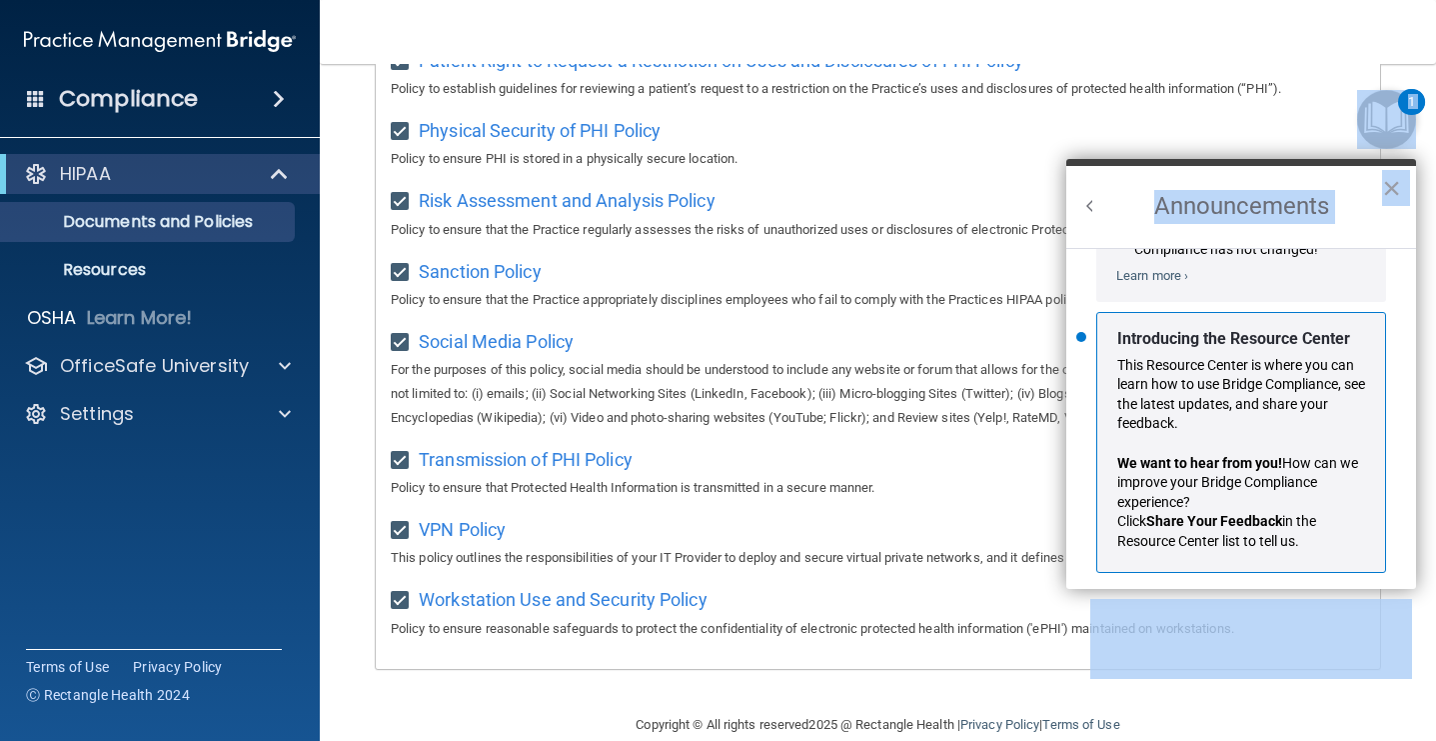
scroll to position [296, 0]
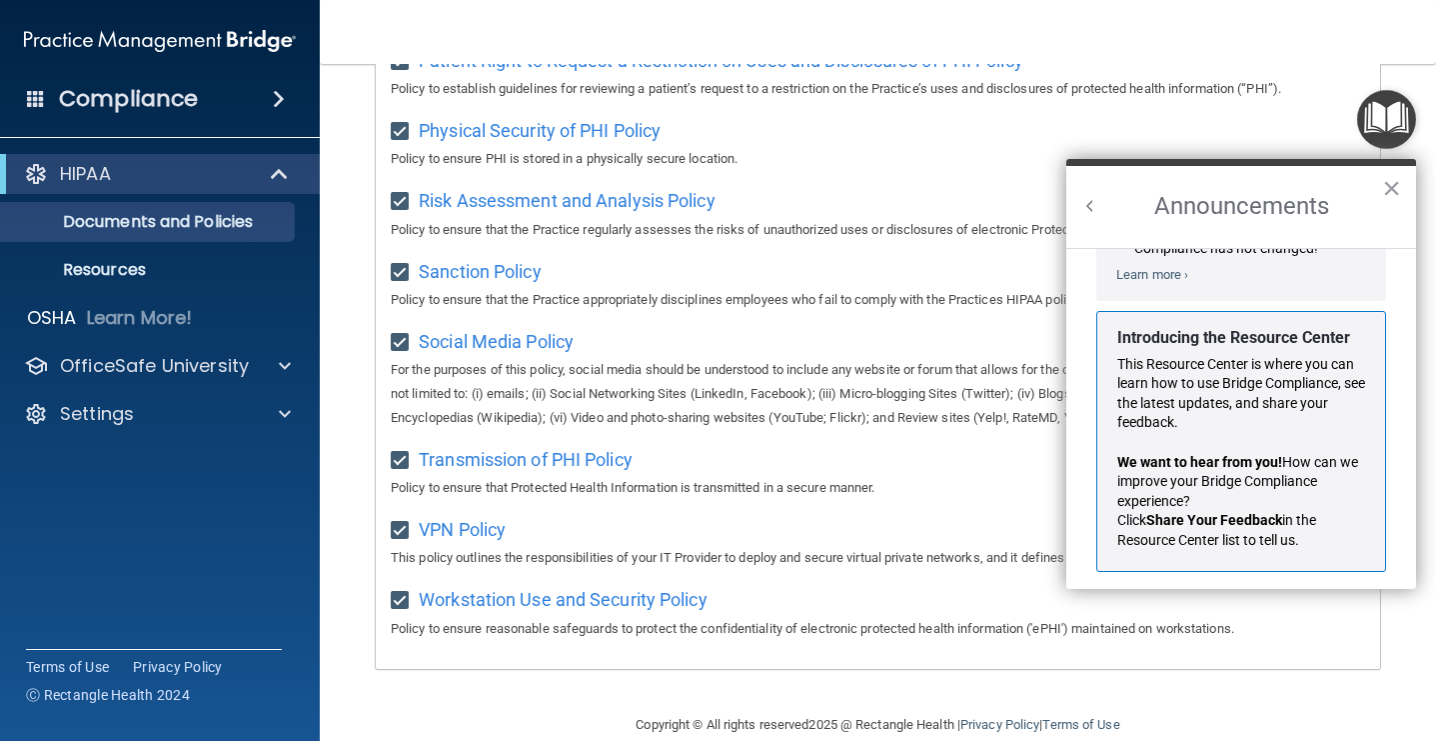
click at [1306, 335] on strong "Introducing the Resource Center" at bounding box center [1233, 337] width 233 height 19
click at [1390, 187] on button "×" at bounding box center [1391, 188] width 19 height 32
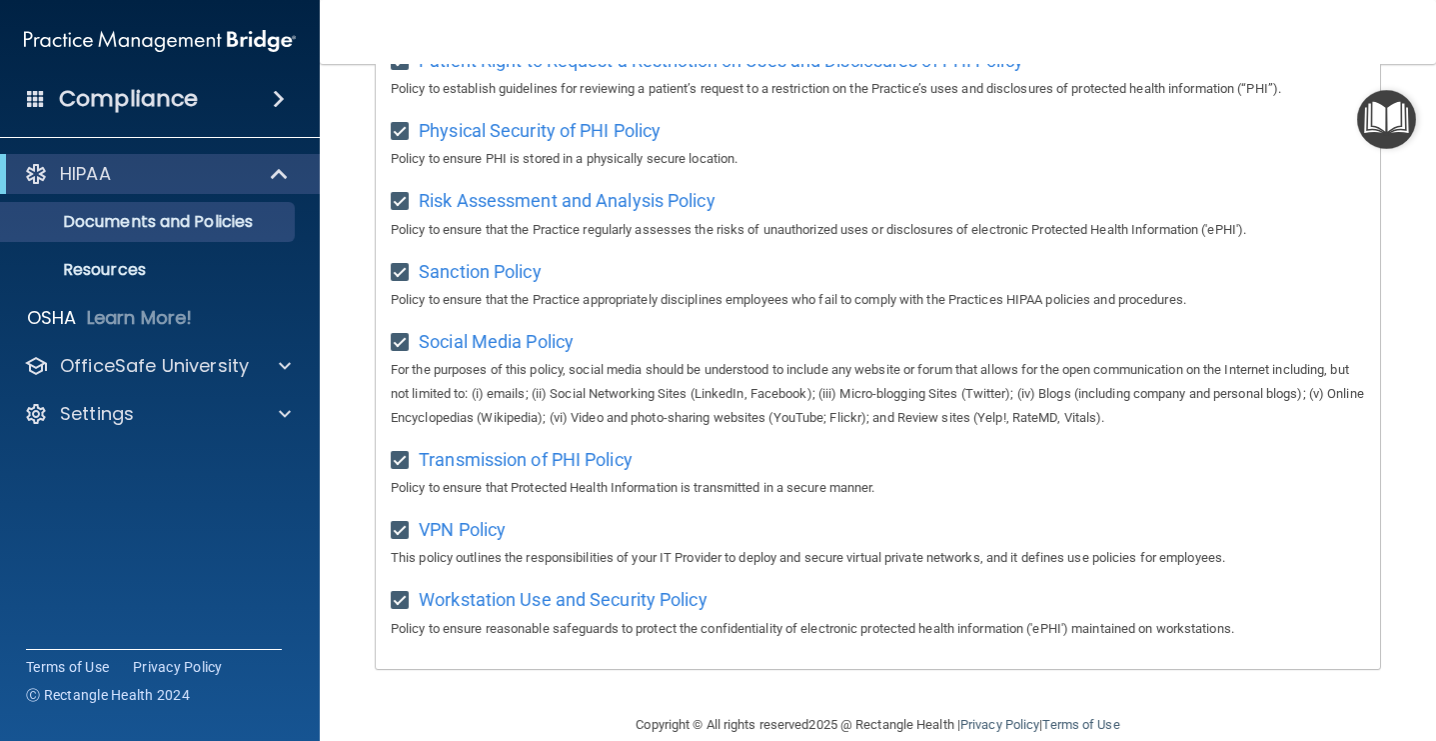
click at [1399, 91] on img "Open Resource Center" at bounding box center [1386, 119] width 59 height 59
